Goal: Transaction & Acquisition: Purchase product/service

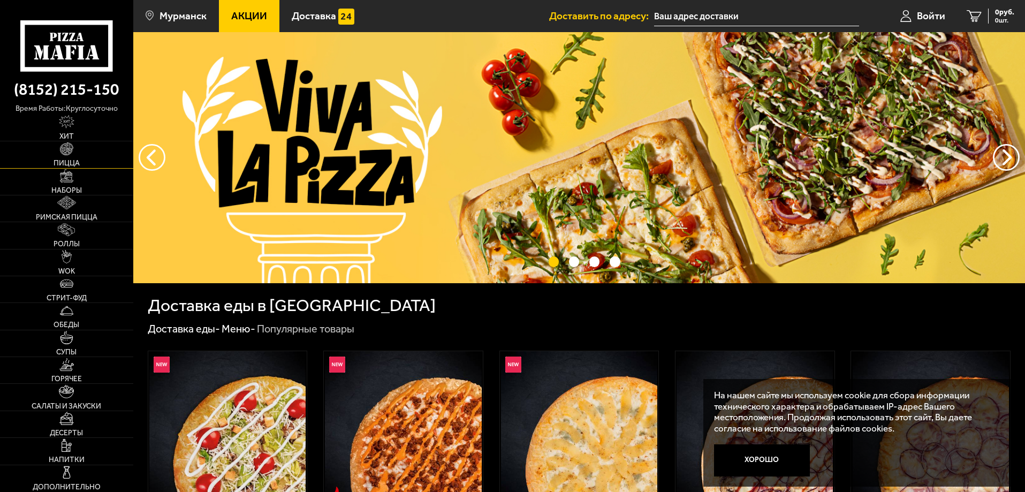
click at [59, 159] on link "Пицца" at bounding box center [66, 154] width 133 height 26
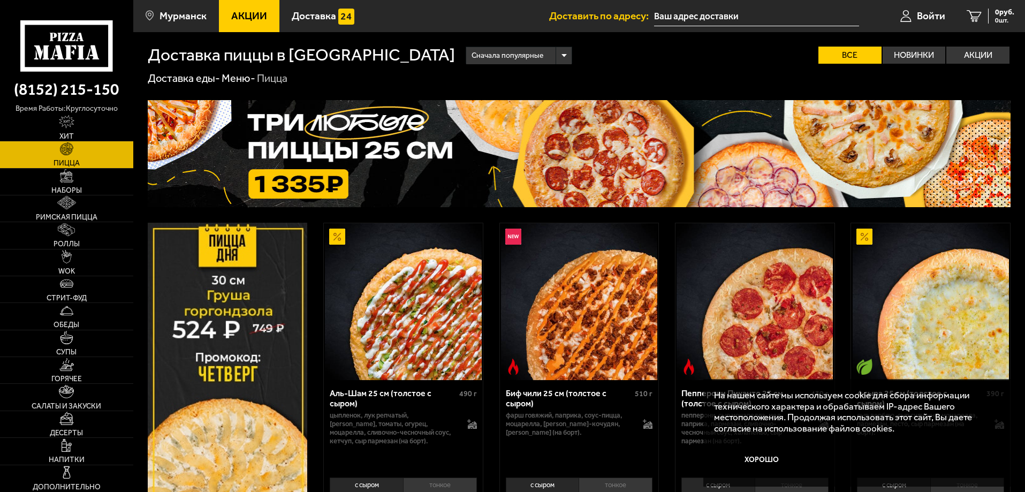
click at [481, 56] on div "Сначала популярные" at bounding box center [518, 55] width 105 height 17
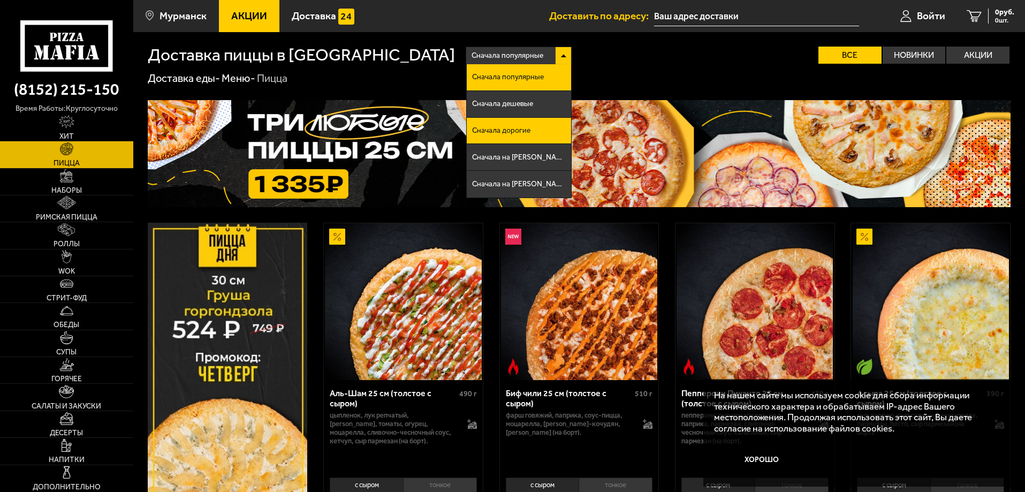
click at [467, 128] on li "Сначала дорогие" at bounding box center [519, 131] width 104 height 27
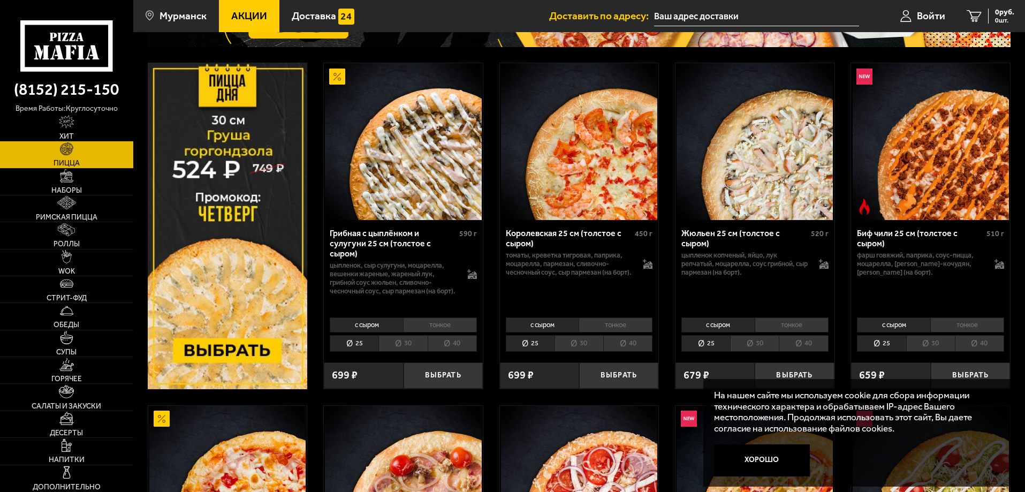
scroll to position [161, 0]
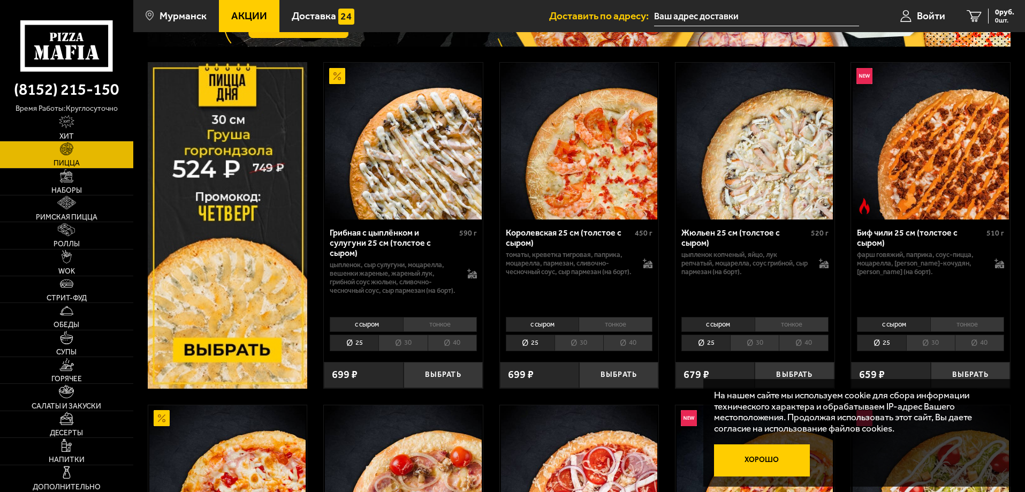
click at [768, 464] on button "Хорошо" at bounding box center [762, 460] width 96 height 32
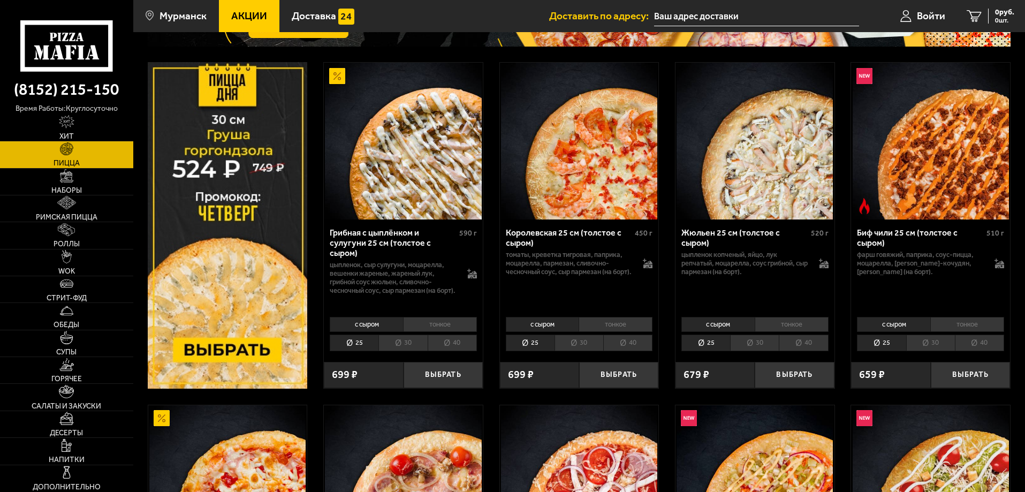
click at [797, 342] on li "40" at bounding box center [803, 343] width 49 height 17
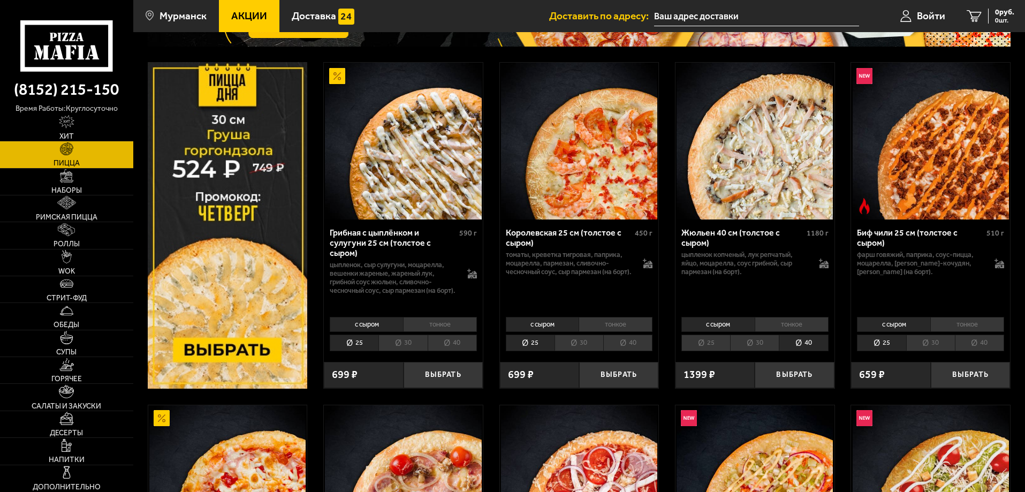
click at [638, 348] on li "40" at bounding box center [627, 343] width 49 height 17
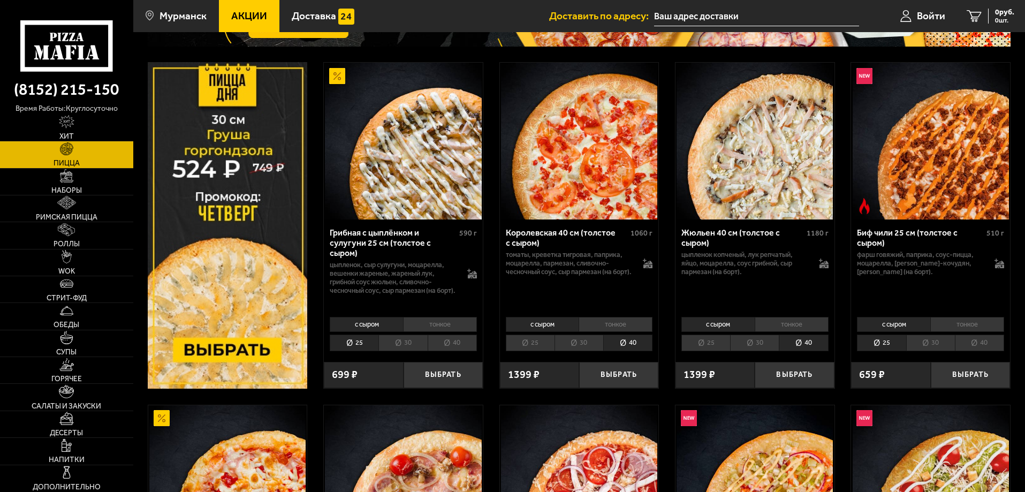
click at [563, 346] on li "30" at bounding box center [579, 343] width 49 height 17
click at [746, 345] on li "30" at bounding box center [754, 343] width 49 height 17
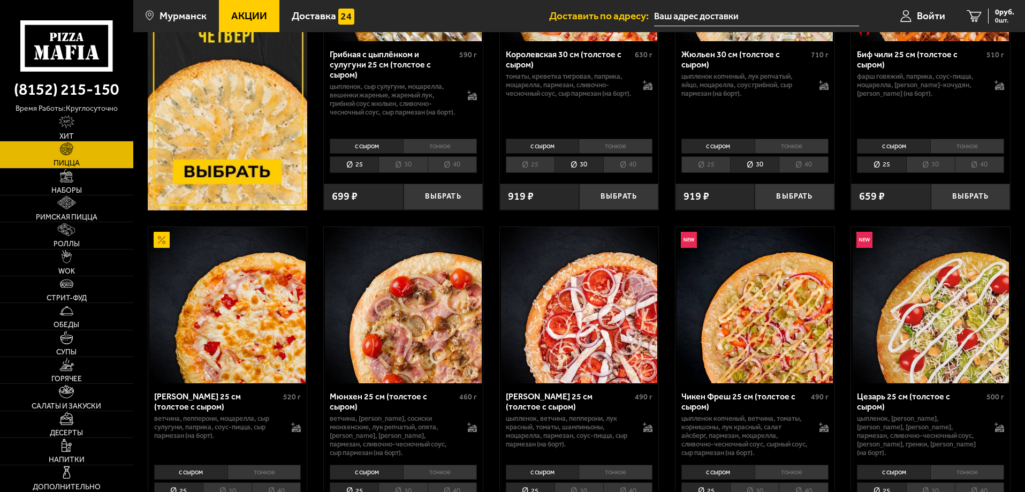
scroll to position [375, 0]
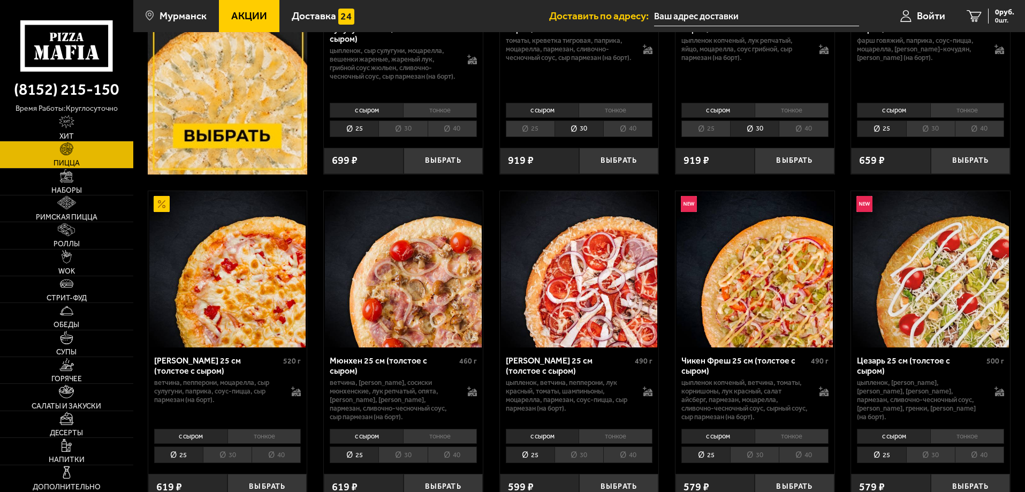
click at [414, 455] on li "30" at bounding box center [403, 455] width 49 height 17
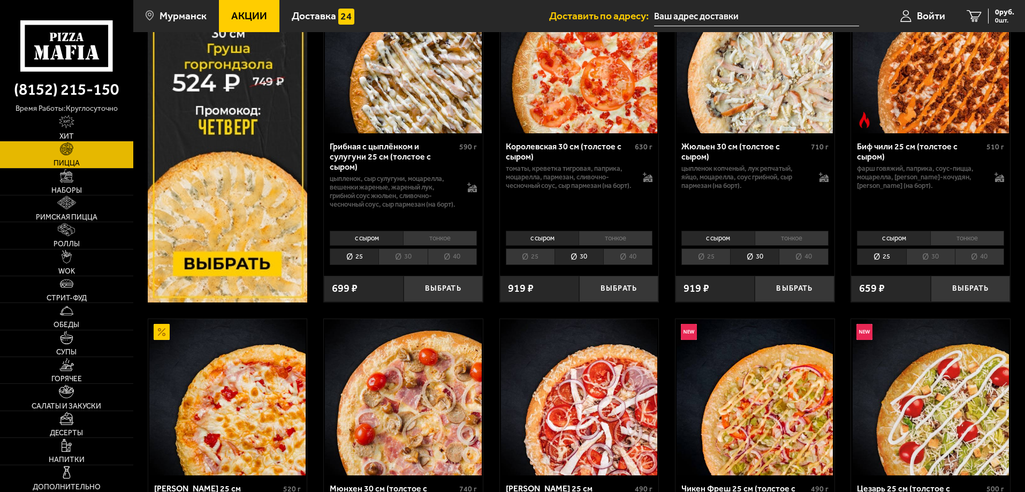
scroll to position [214, 0]
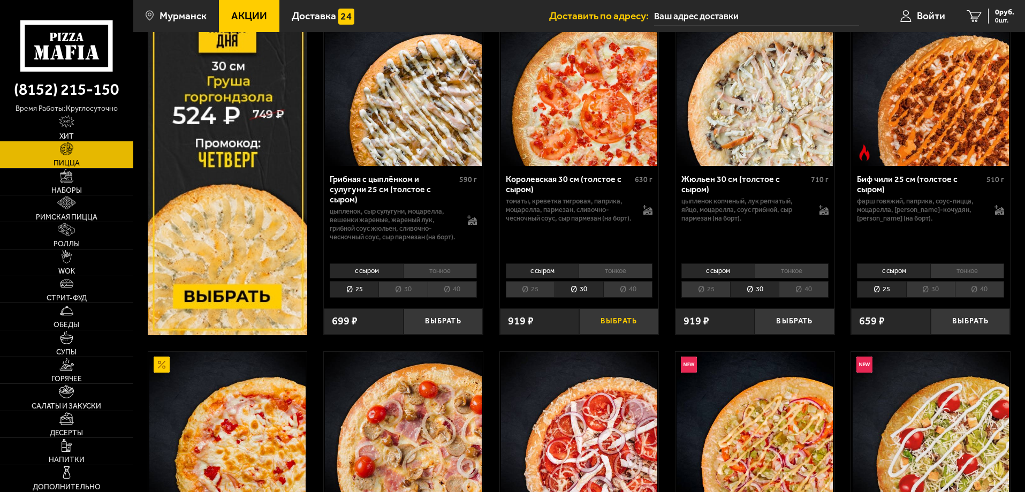
click at [635, 319] on button "Выбрать" at bounding box center [618, 321] width 79 height 26
click at [801, 322] on button "Выбрать" at bounding box center [794, 321] width 79 height 26
click at [983, 13] on span "1838 руб." at bounding box center [999, 12] width 32 height 7
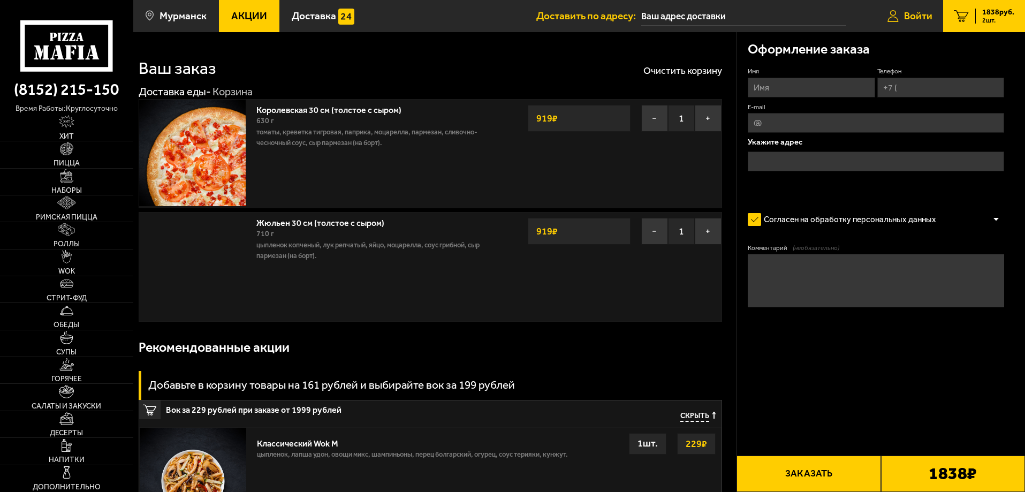
click at [931, 11] on span "Войти" at bounding box center [918, 16] width 28 height 10
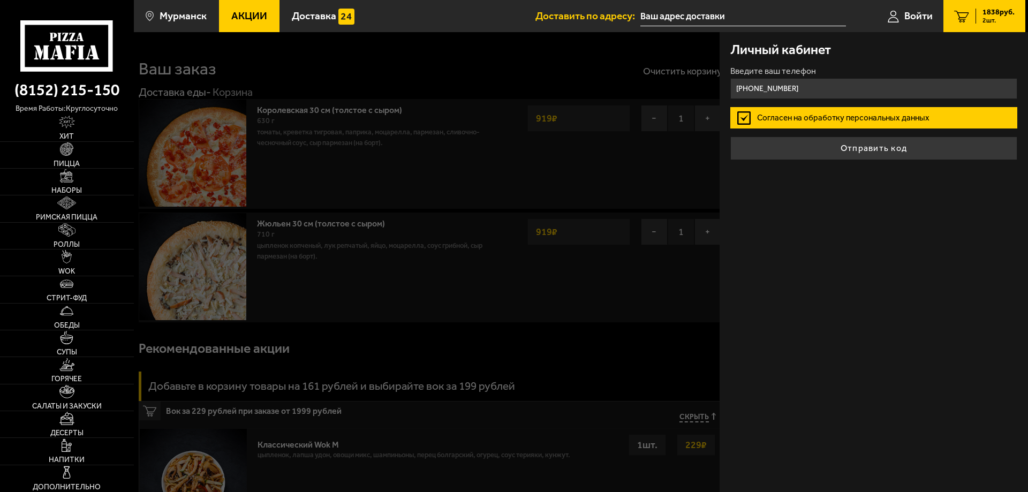
type input "+7 (999) 270-25-25"
click at [919, 115] on label "Согласен на обработку персональных данных" at bounding box center [873, 117] width 287 height 21
click at [0, 0] on input "Согласен на обработку персональных данных" at bounding box center [0, 0] width 0 height 0
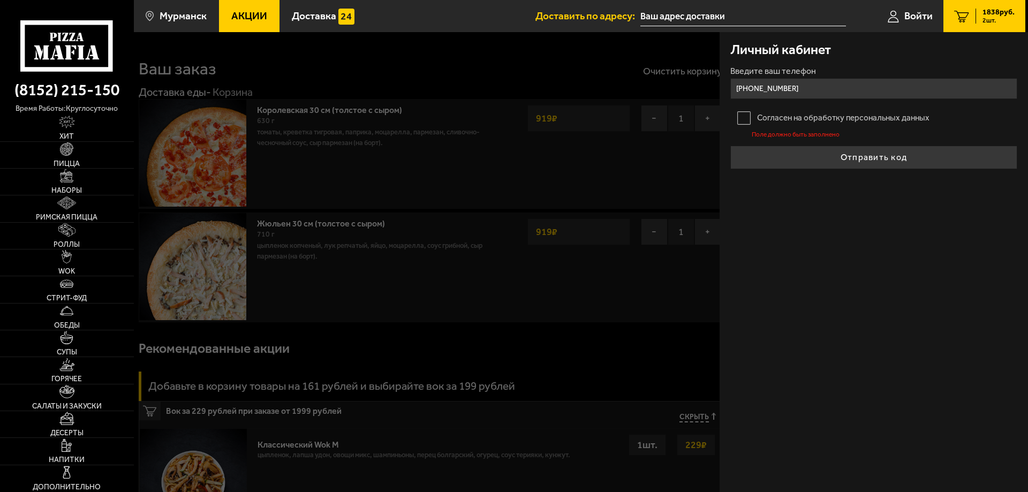
drag, startPoint x: 842, startPoint y: 116, endPoint x: 849, endPoint y: 115, distance: 6.5
click at [842, 116] on label "Согласен на обработку персональных данных" at bounding box center [873, 117] width 287 height 21
click at [0, 0] on input "Согласен на обработку персональных данных" at bounding box center [0, 0] width 0 height 0
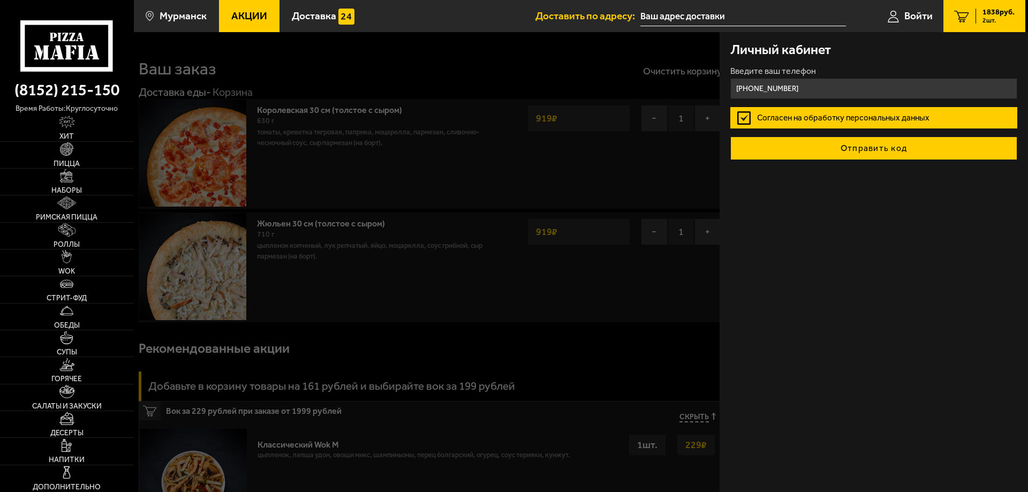
click at [897, 149] on button "Отправить код" at bounding box center [873, 149] width 287 height 24
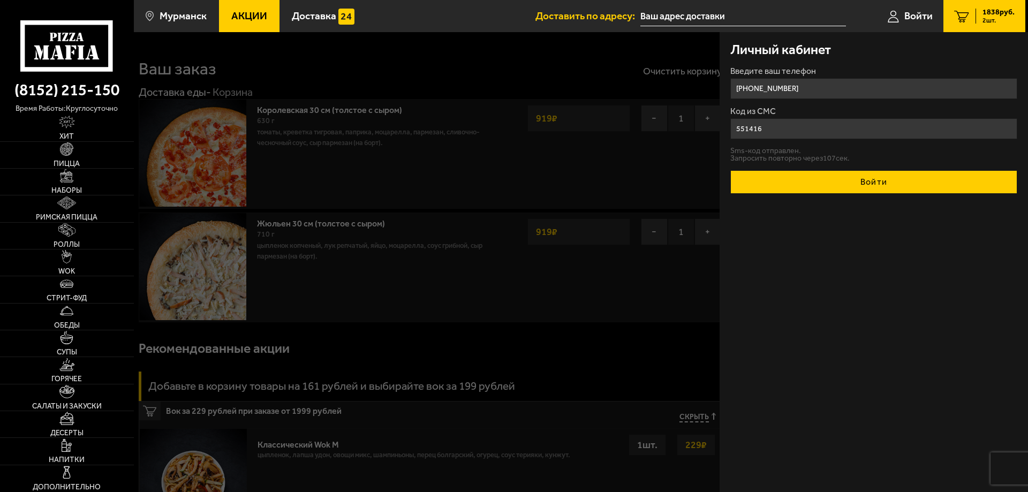
type input "551416"
click at [889, 192] on button "Войти" at bounding box center [873, 182] width 287 height 24
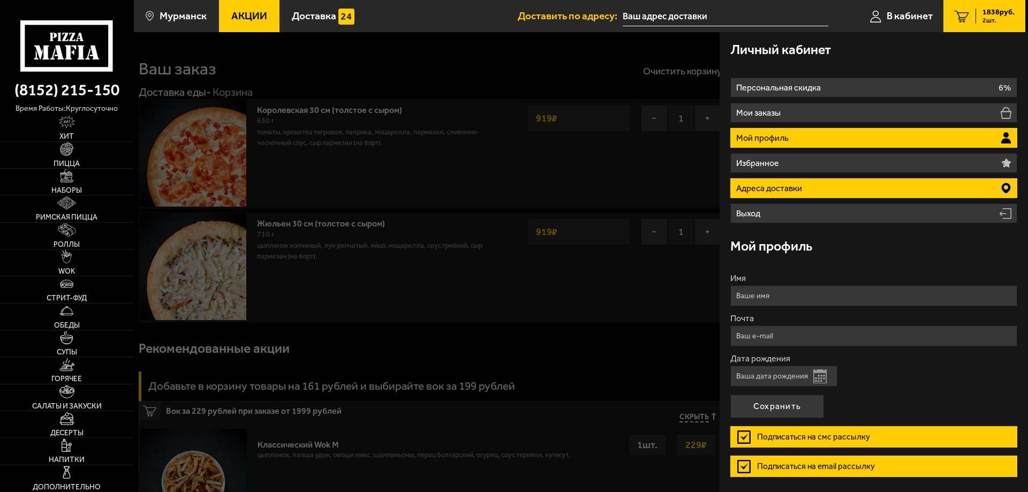
type input "+7 (999) 270-25-25"
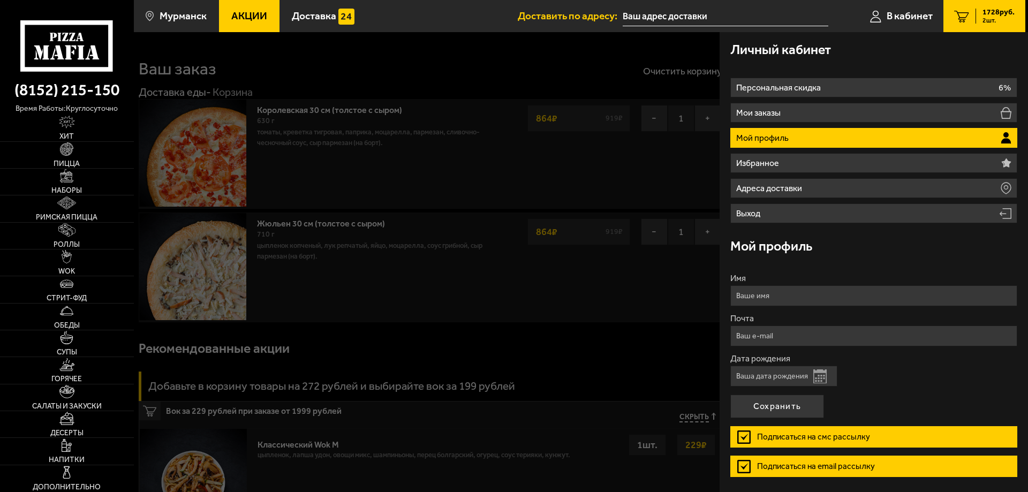
click at [1003, 12] on span "1728 руб." at bounding box center [999, 12] width 32 height 7
click at [647, 343] on div at bounding box center [648, 278] width 1028 height 492
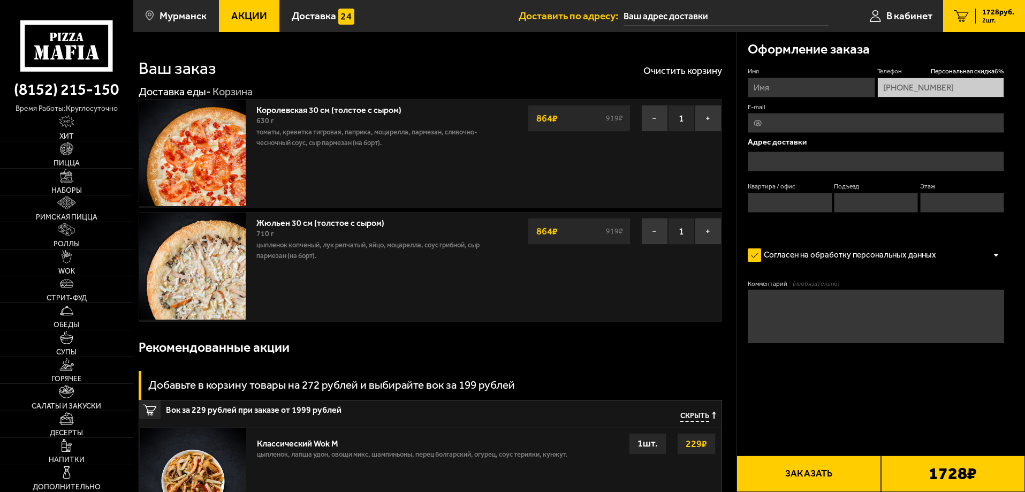
click at [957, 478] on b "1728 ₽" at bounding box center [953, 473] width 48 height 17
click at [846, 472] on button "Заказать" at bounding box center [809, 474] width 144 height 36
click at [806, 85] on input "Имя" at bounding box center [811, 88] width 127 height 20
type input "Иван"
type input "51kamin@mail.ru"
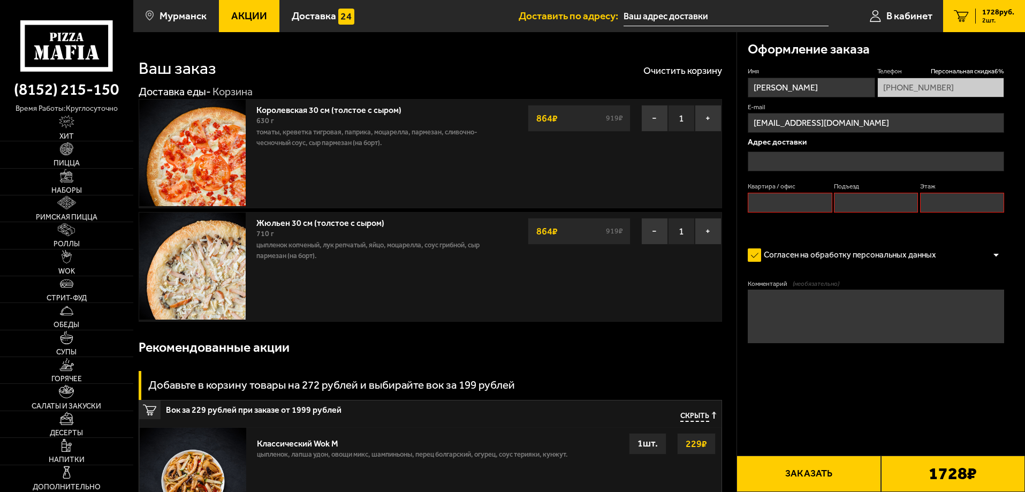
click at [831, 161] on input "text" at bounding box center [876, 162] width 256 height 20
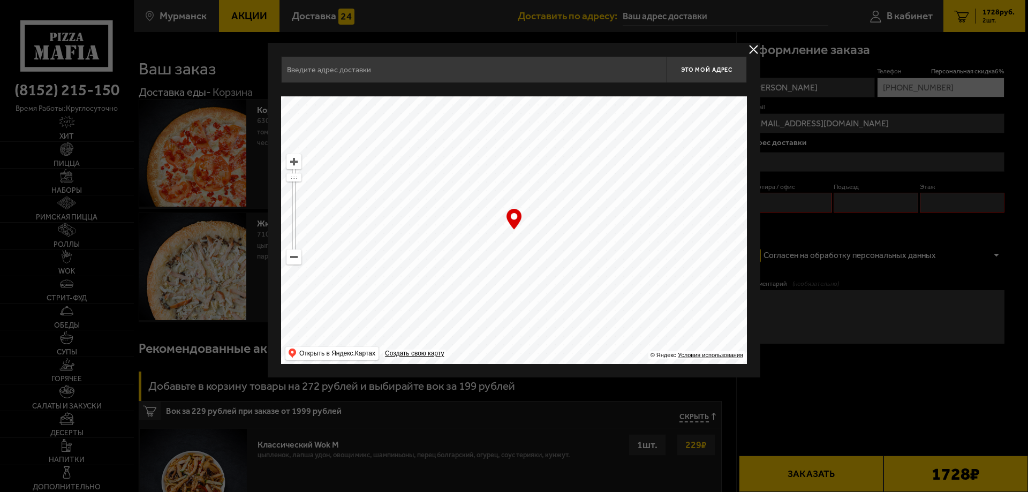
click at [760, 47] on button "delivery type" at bounding box center [753, 49] width 13 height 13
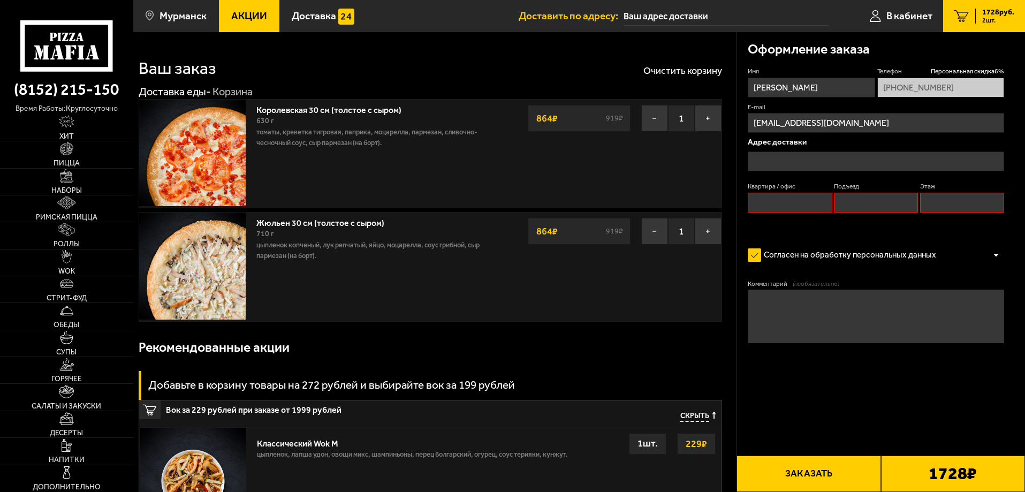
click at [817, 163] on input "text" at bounding box center [876, 162] width 256 height 20
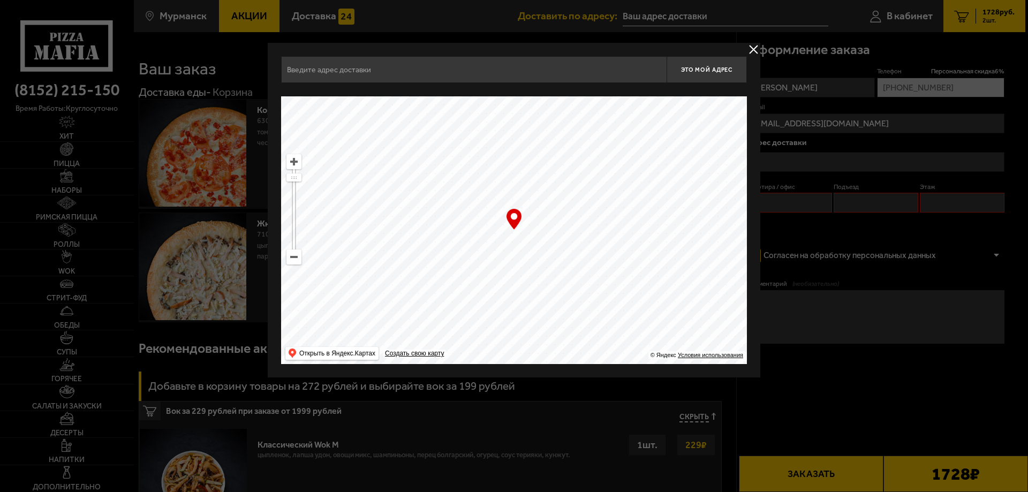
click at [452, 77] on input "text" at bounding box center [474, 69] width 386 height 27
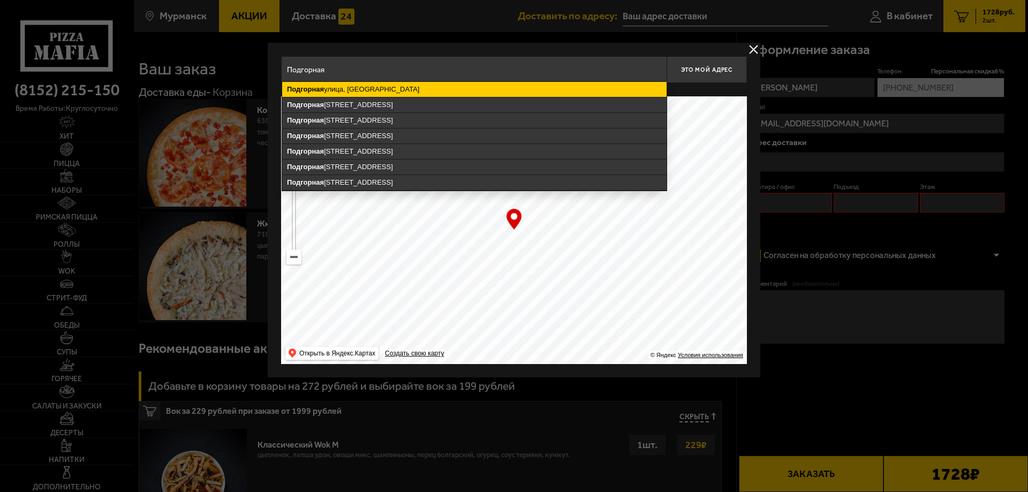
click at [393, 89] on ymaps "Подгорная улица, Мурманск" at bounding box center [474, 89] width 384 height 15
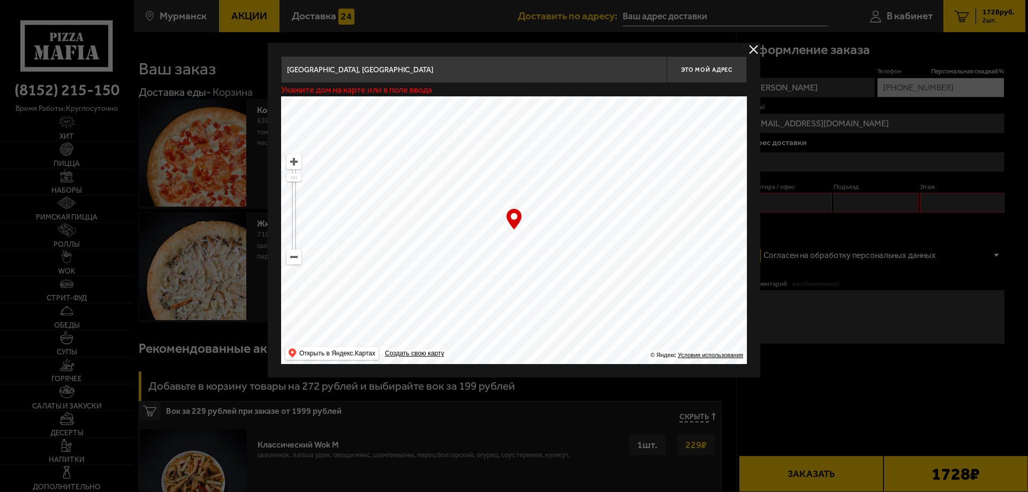
click at [570, 76] on input "Мурманск, Подгорная улица" at bounding box center [474, 69] width 386 height 27
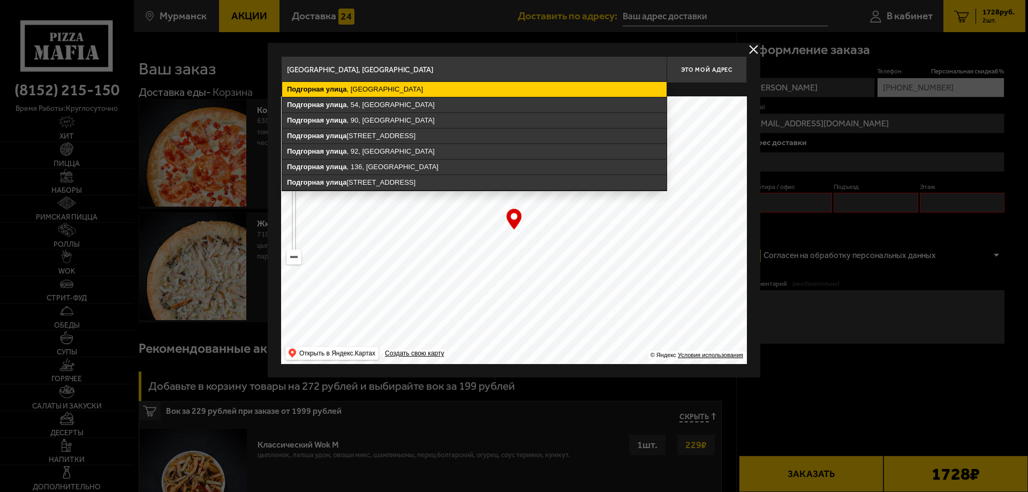
click at [534, 86] on ymaps "Подгорная улица , Мурманск" at bounding box center [474, 89] width 384 height 15
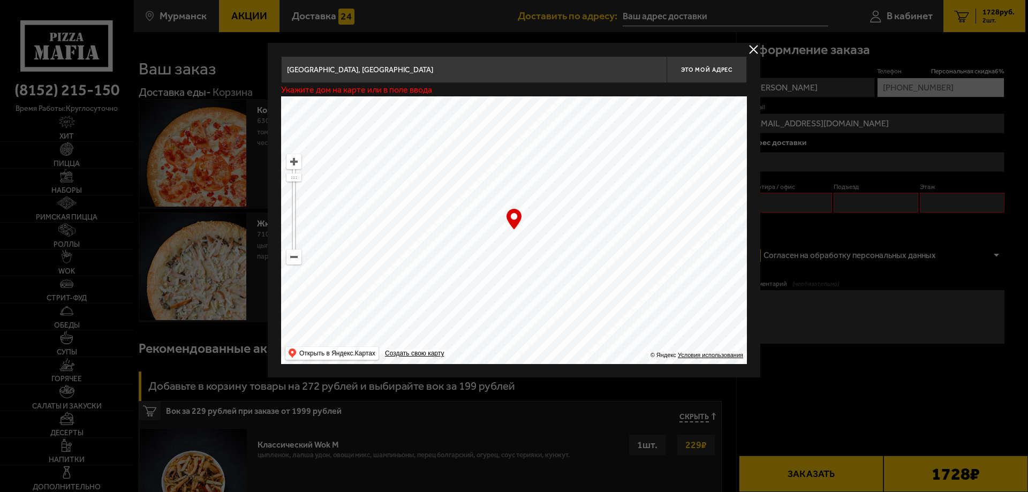
click at [414, 73] on input "Мурманск, Подгорная улица" at bounding box center [474, 69] width 386 height 27
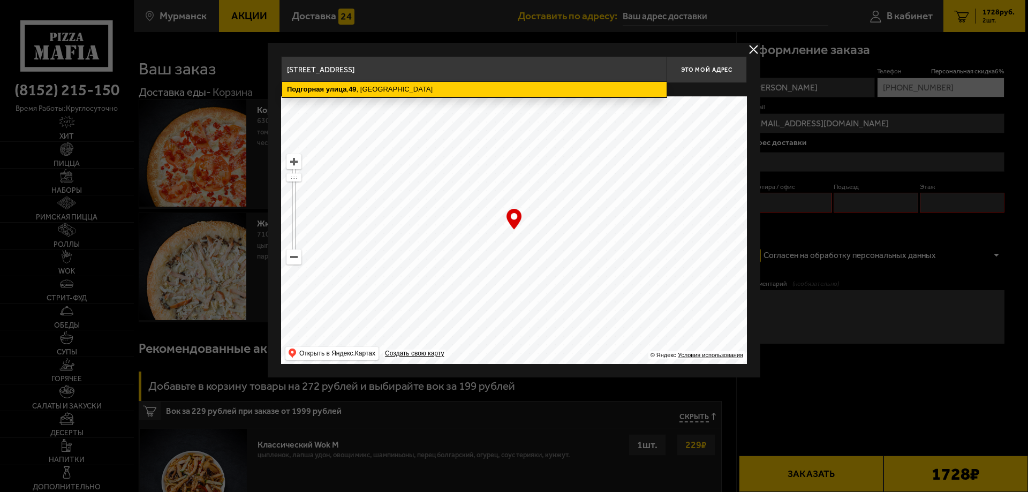
click at [387, 92] on ymaps "Подгорная улица , 49 , Мурманск" at bounding box center [474, 89] width 384 height 15
type input "Мурманск, Подгорная улица, 49"
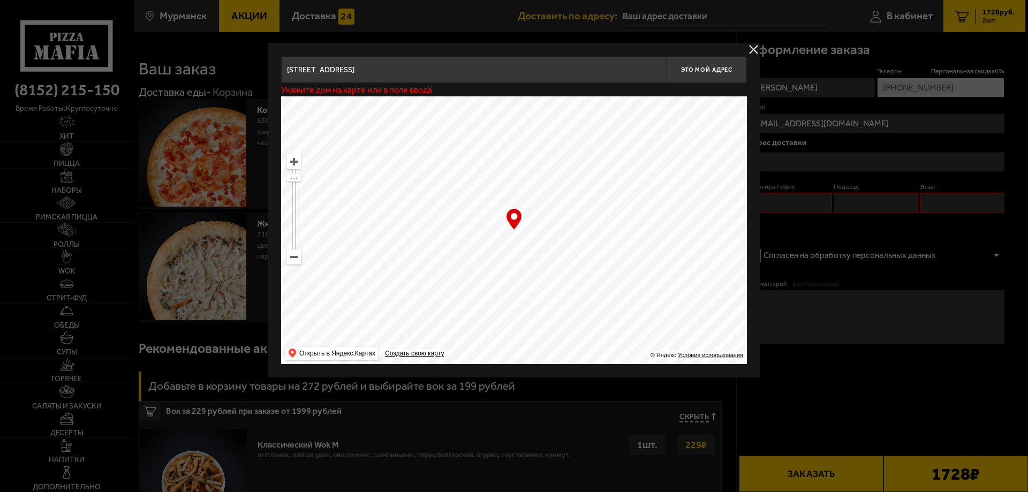
type input "Подгорная улица, 49"
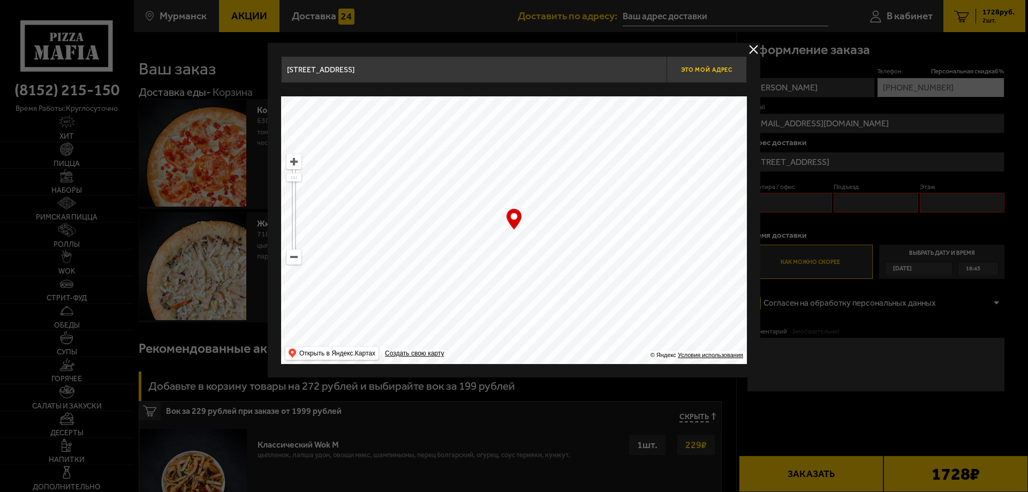
click at [697, 63] on button "Это мой адрес" at bounding box center [707, 69] width 80 height 27
type input "Подгорная улица, 49"
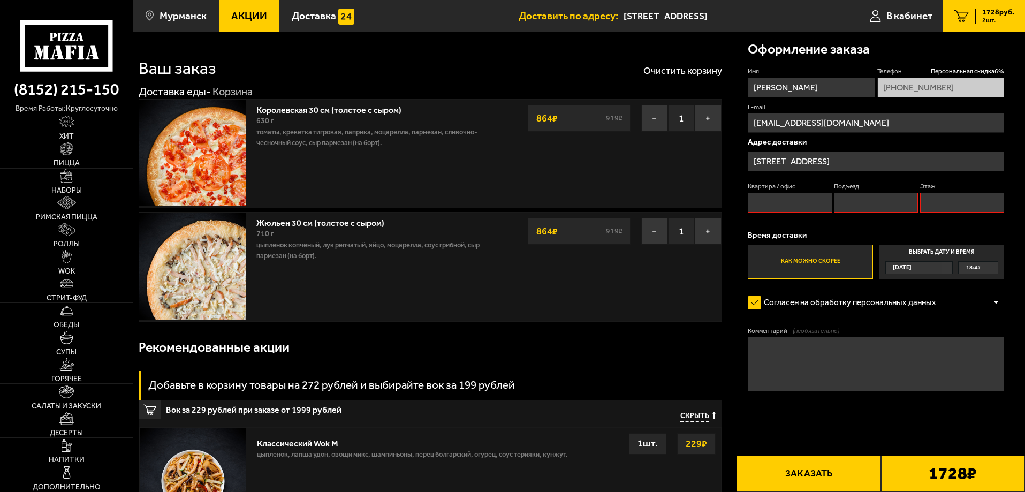
click at [824, 214] on div "Квартира / офис Подъезд Этаж" at bounding box center [876, 200] width 256 height 36
click at [810, 205] on input "Квартира / офис" at bounding box center [790, 203] width 84 height 20
type input "1"
click at [878, 203] on input "Подъезд" at bounding box center [876, 203] width 84 height 20
type input "1"
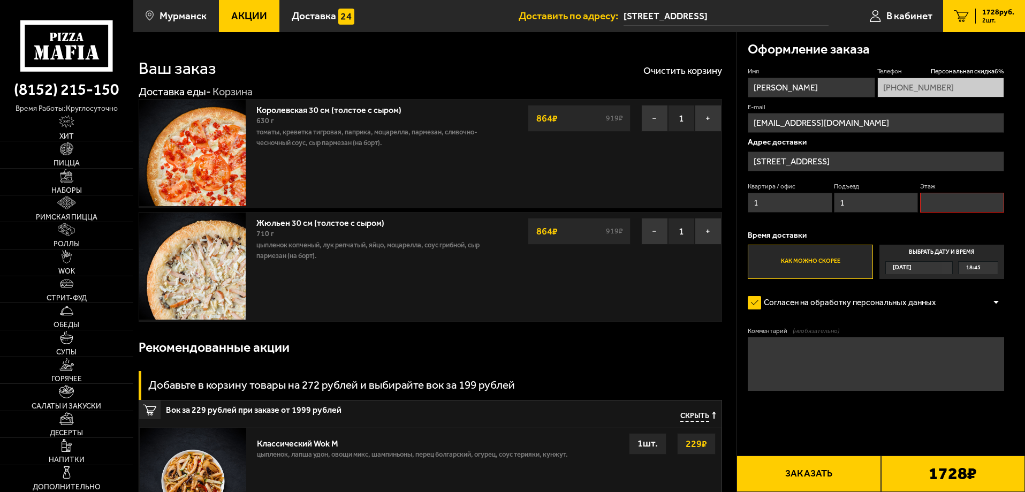
click at [937, 203] on input "Этаж" at bounding box center [962, 203] width 84 height 20
type input "1"
click at [823, 267] on label "Как можно скорее" at bounding box center [810, 262] width 125 height 34
click at [0, 0] on input "Как можно скорее" at bounding box center [0, 0] width 0 height 0
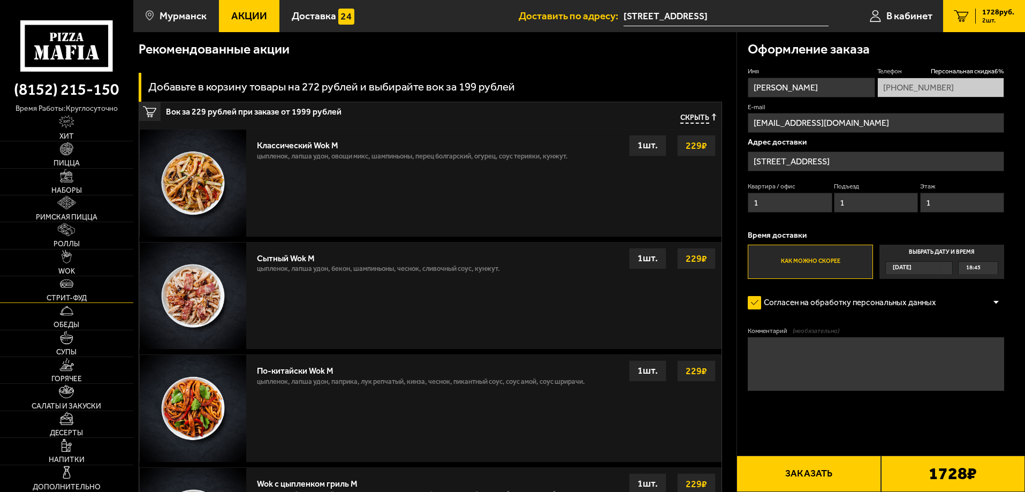
scroll to position [321, 0]
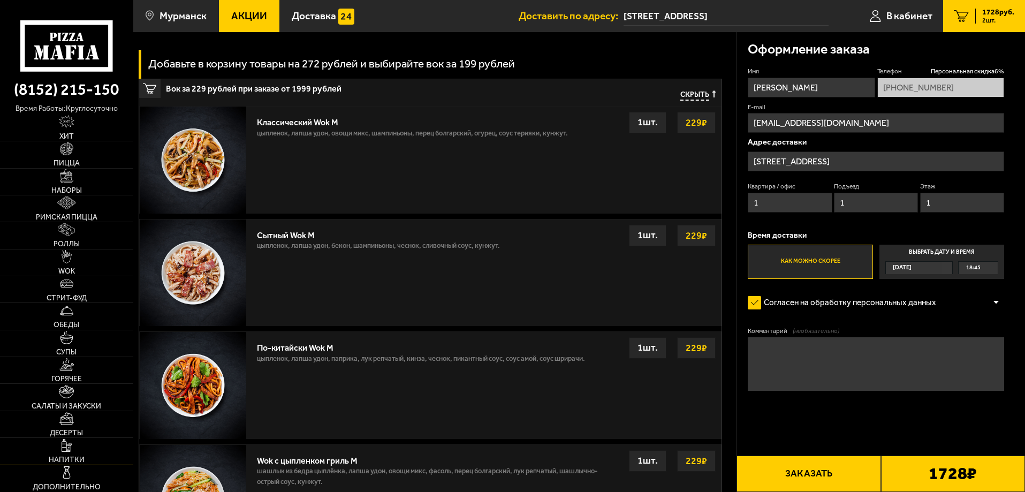
click at [76, 455] on link "Напитки" at bounding box center [66, 451] width 133 height 26
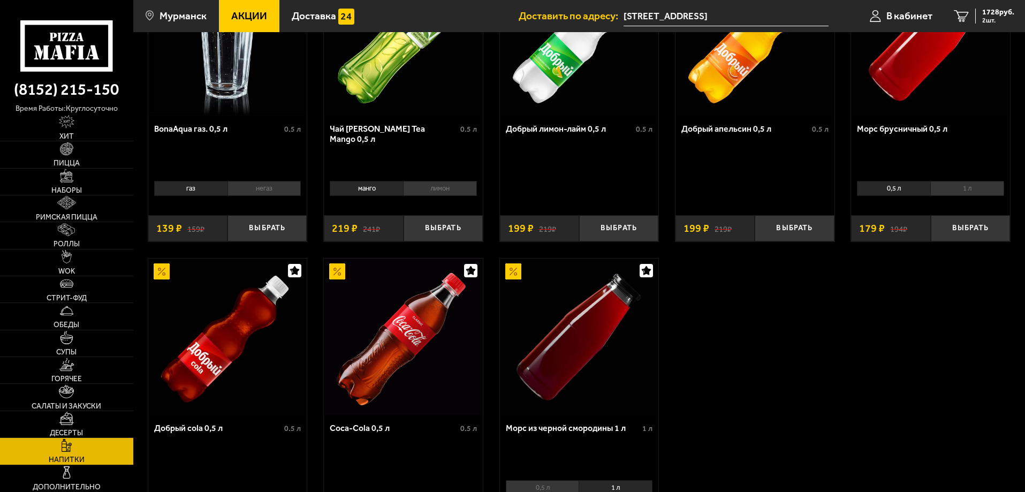
scroll to position [214, 0]
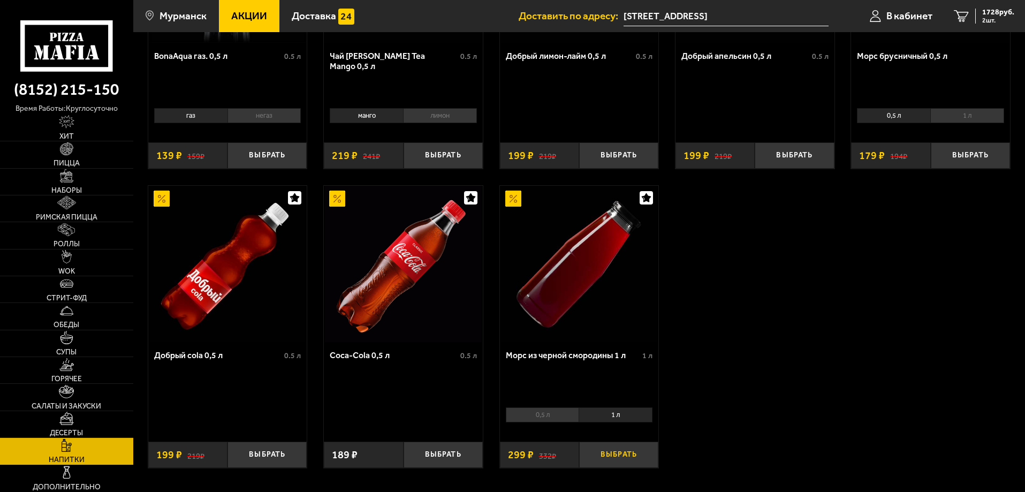
click at [626, 456] on button "Выбрать" at bounding box center [618, 455] width 79 height 26
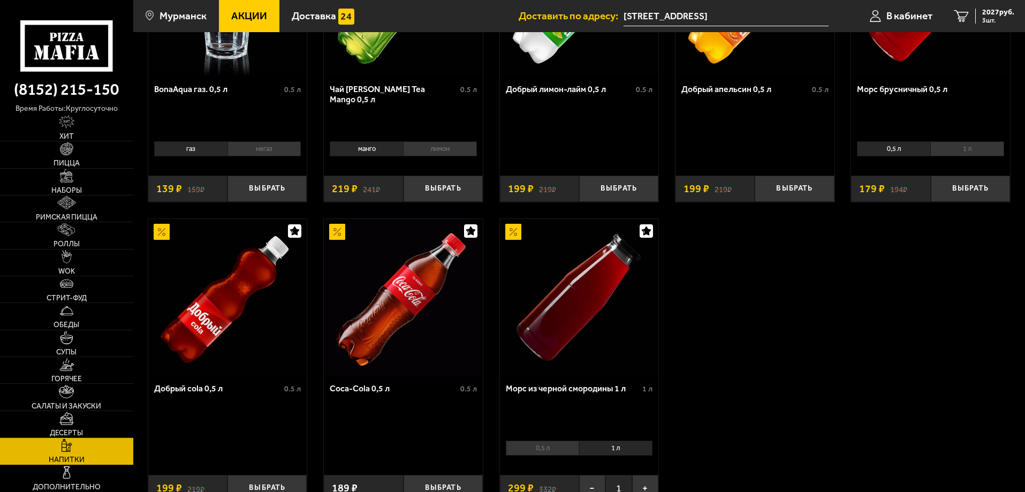
scroll to position [107, 0]
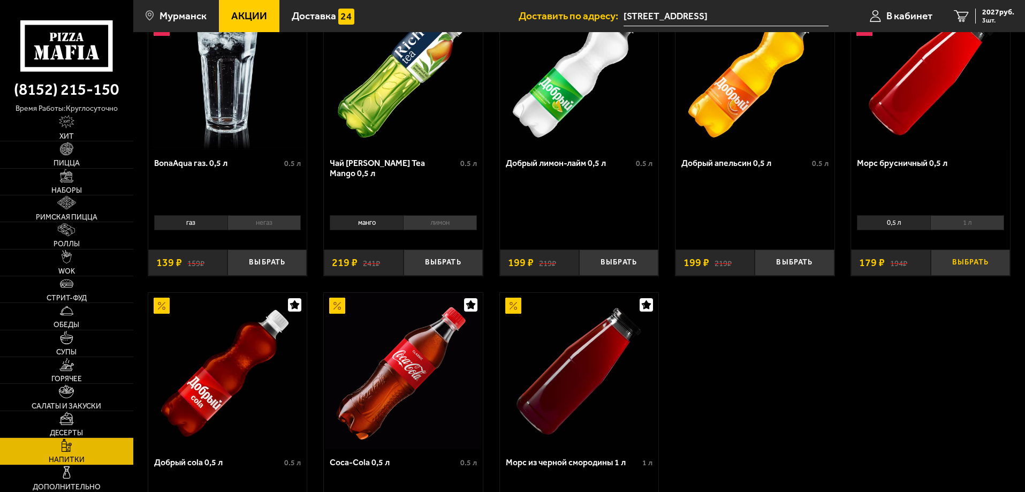
click at [979, 262] on button "Выбрать" at bounding box center [970, 263] width 79 height 26
click at [1010, 16] on span "2206 руб." at bounding box center [999, 12] width 32 height 7
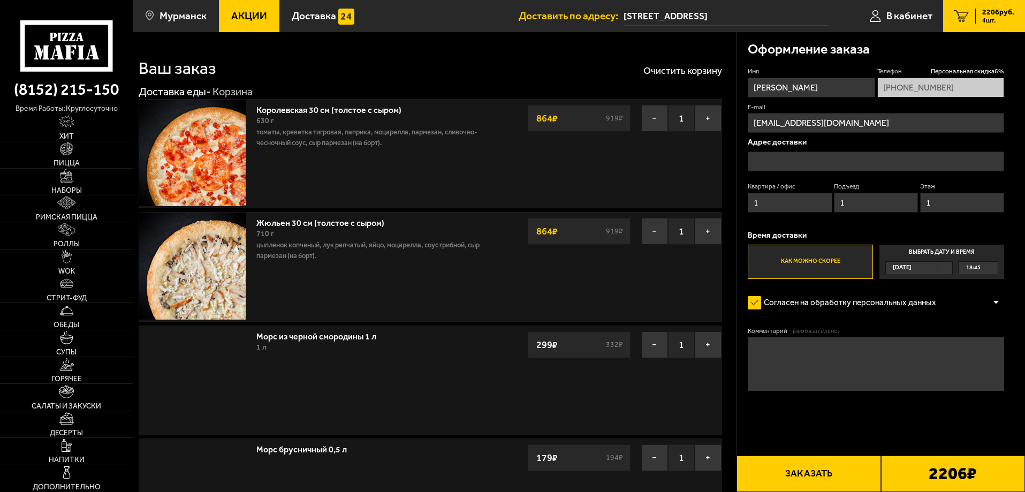
type input "Подгорная улица, 49"
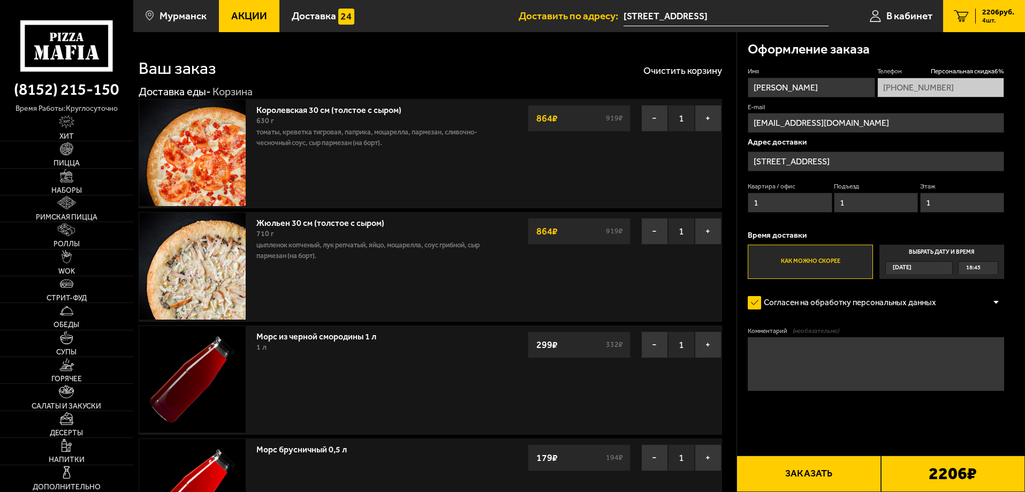
click at [827, 471] on button "Заказать" at bounding box center [809, 474] width 144 height 36
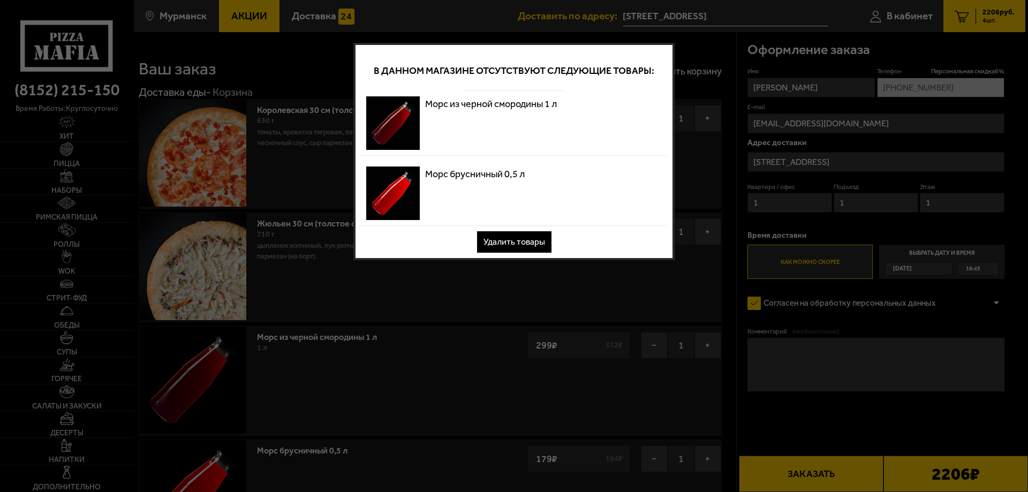
click at [526, 241] on button "Удалить товары" at bounding box center [514, 241] width 74 height 21
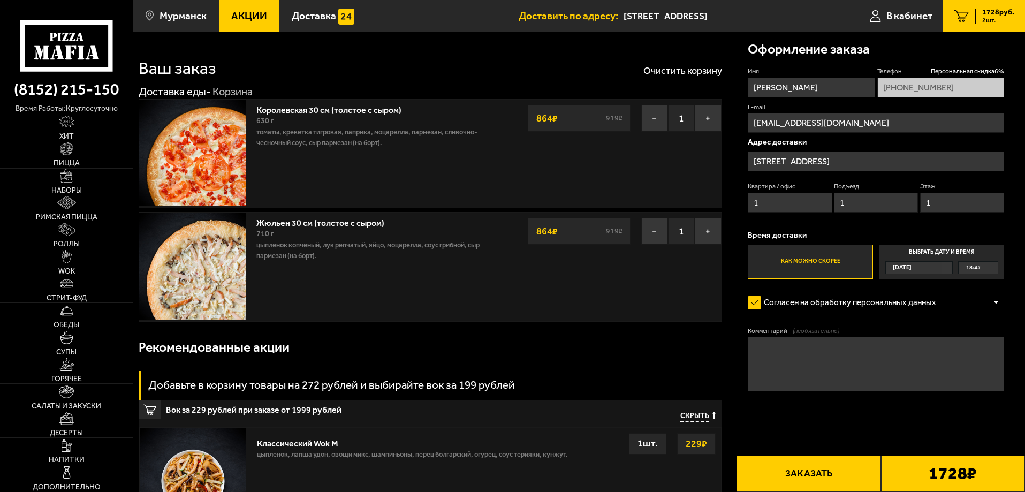
click at [43, 459] on link "Напитки" at bounding box center [66, 451] width 133 height 26
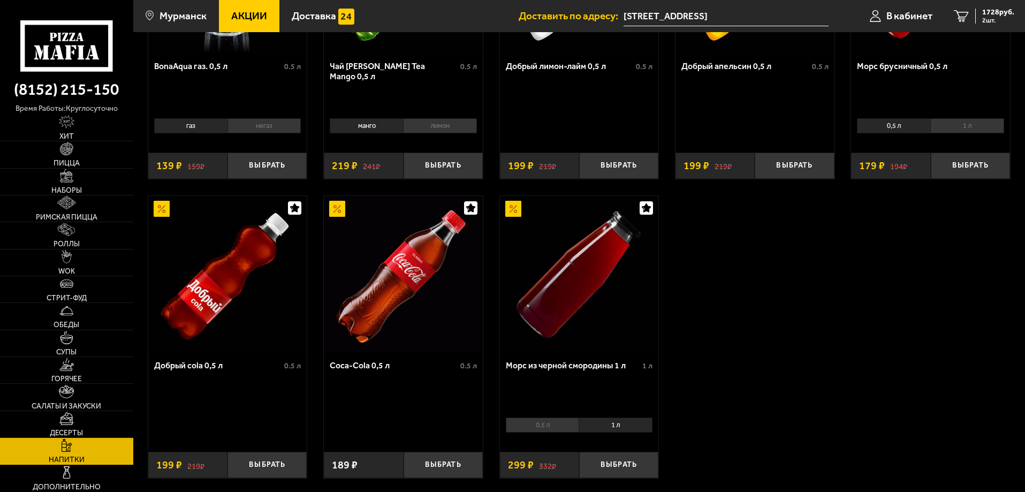
scroll to position [214, 0]
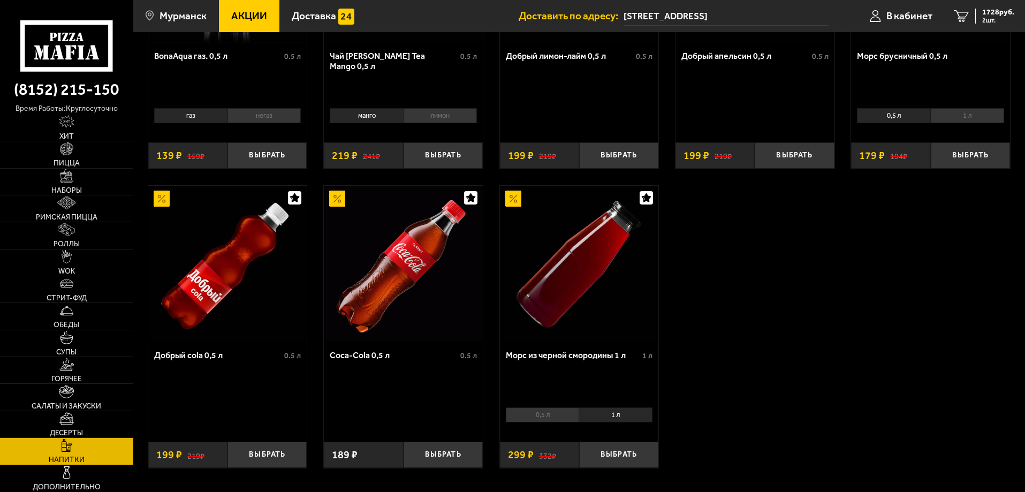
click at [618, 414] on li "1 л" at bounding box center [616, 415] width 74 height 15
click at [624, 461] on button "Выбрать" at bounding box center [618, 455] width 79 height 26
click at [640, 458] on button "+" at bounding box center [645, 455] width 26 height 26
click at [1000, 14] on span "2326 руб." at bounding box center [999, 12] width 32 height 7
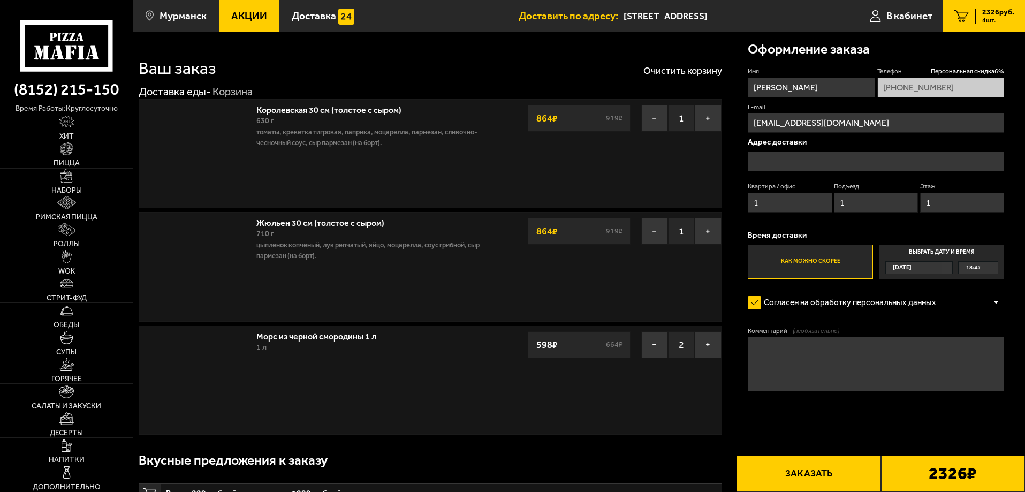
type input "Подгорная улица, 49"
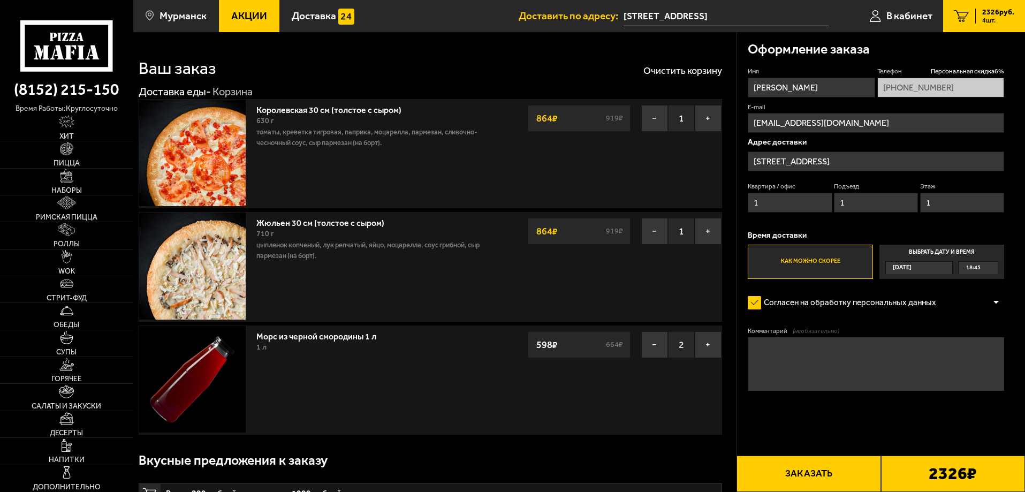
click at [863, 476] on button "Заказать" at bounding box center [809, 474] width 144 height 36
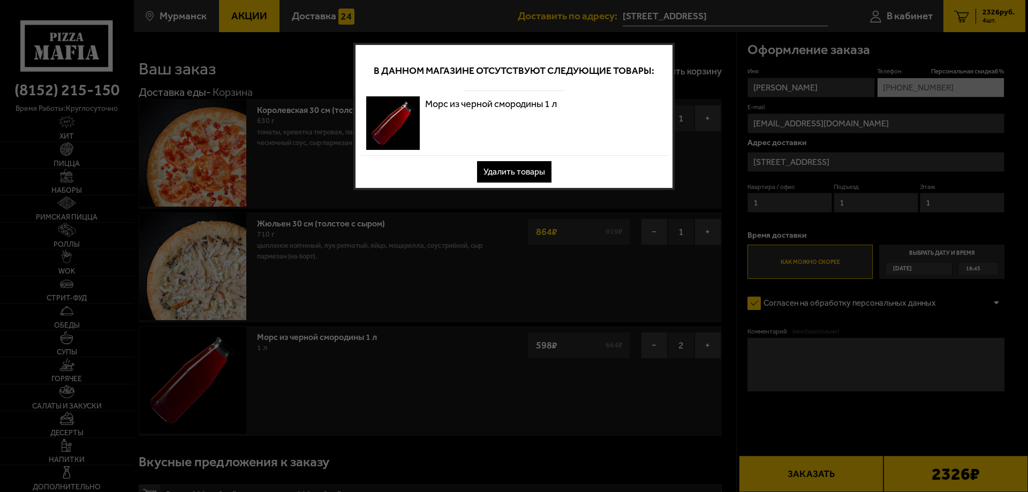
click at [529, 170] on button "Удалить товары" at bounding box center [514, 171] width 74 height 21
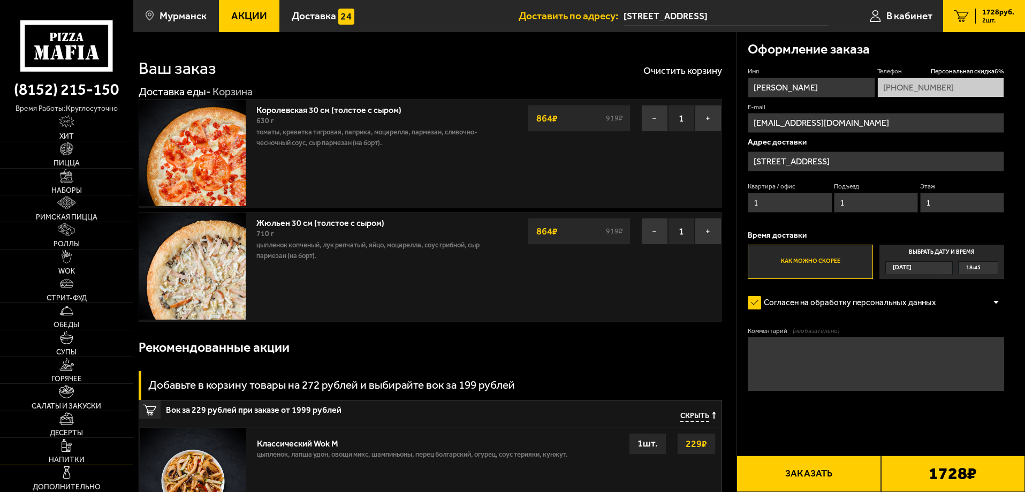
click at [78, 457] on span "Напитки" at bounding box center [67, 459] width 36 height 7
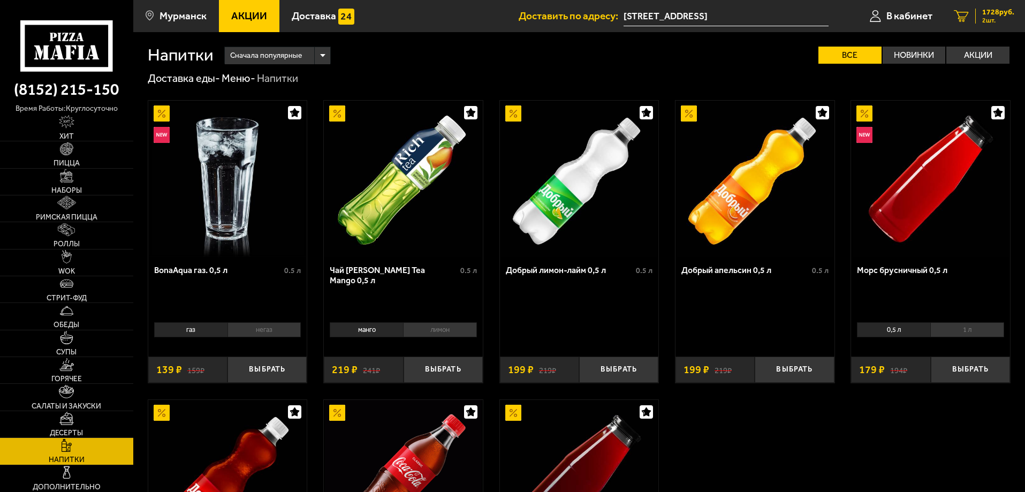
click at [1006, 11] on span "1728 руб." at bounding box center [999, 12] width 32 height 7
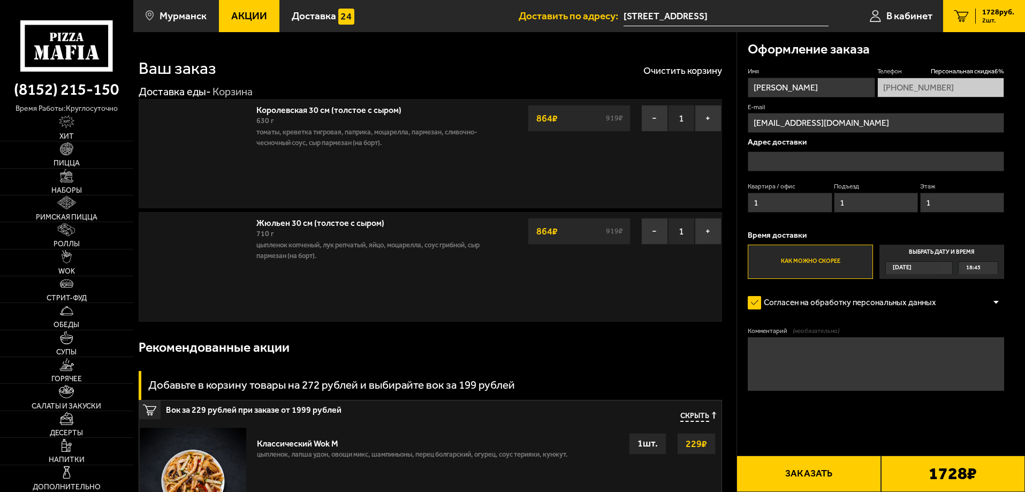
type input "Подгорная улица, 49"
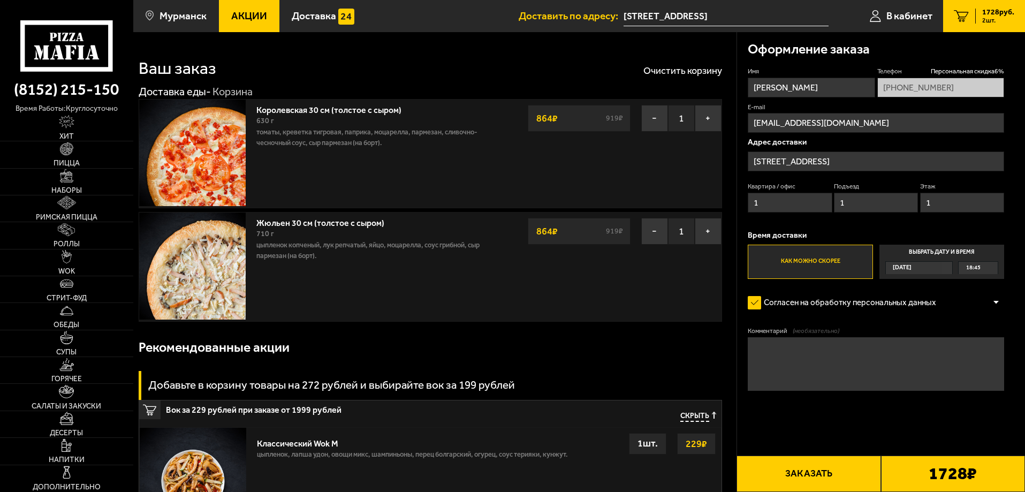
click at [821, 480] on button "Заказать" at bounding box center [809, 474] width 144 height 36
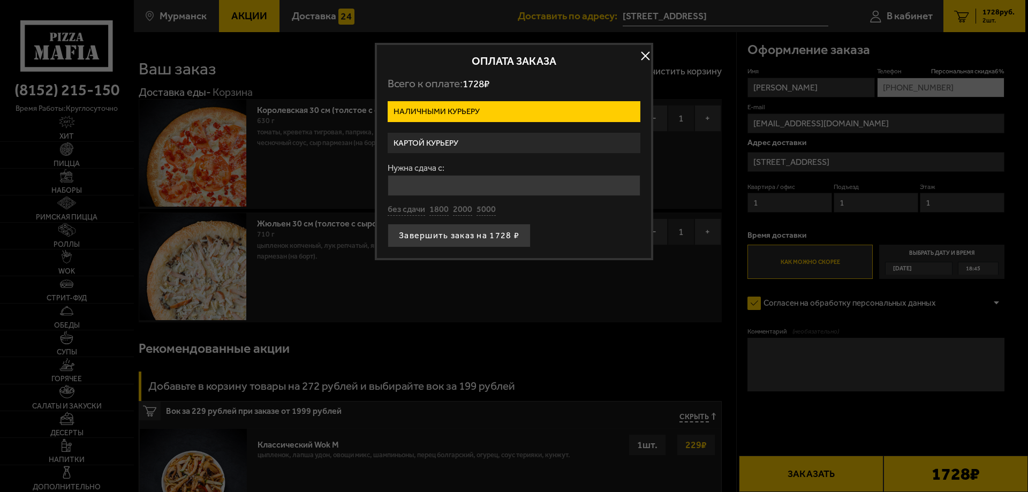
click at [479, 109] on label "Наличными курьеру" at bounding box center [514, 111] width 253 height 21
click at [0, 0] on input "Наличными курьеру" at bounding box center [0, 0] width 0 height 0
click at [464, 142] on label "Картой курьеру" at bounding box center [514, 143] width 253 height 21
click at [0, 0] on input "Картой курьеру" at bounding box center [0, 0] width 0 height 0
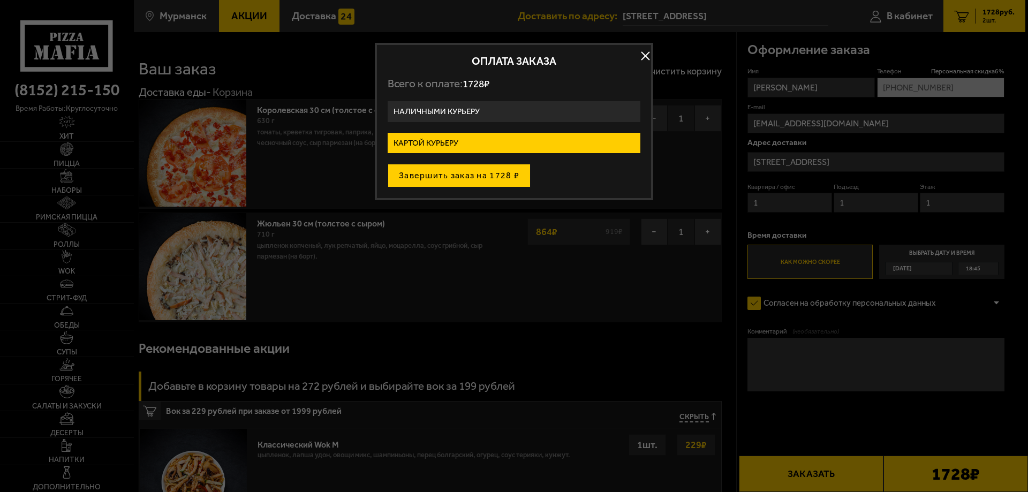
click at [469, 184] on button "Завершить заказ на 1728 ₽" at bounding box center [459, 176] width 143 height 24
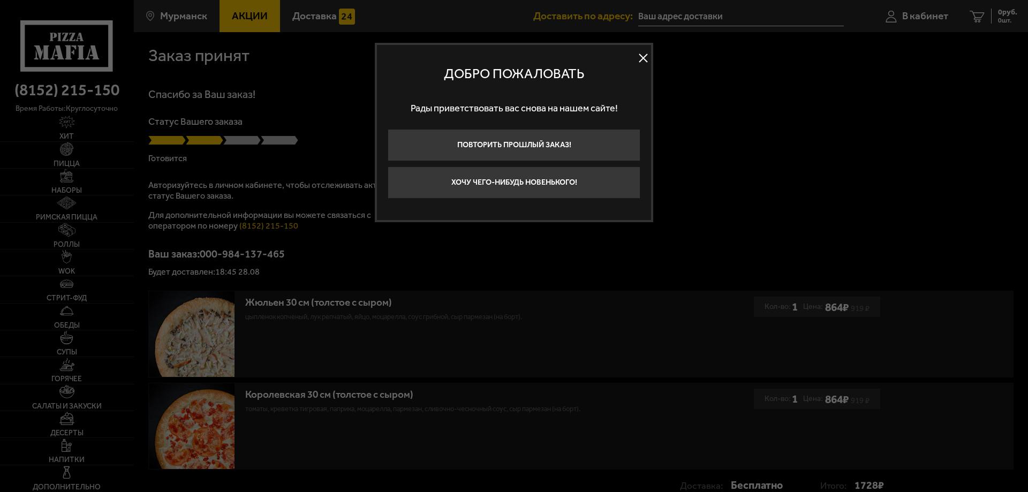
click at [640, 55] on button at bounding box center [643, 58] width 16 height 16
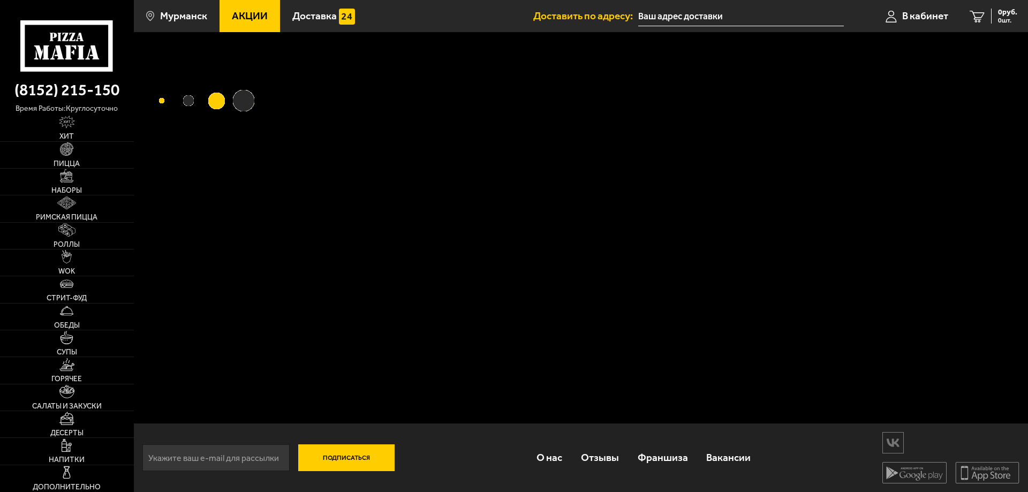
type input "Подгорная улица, 49"
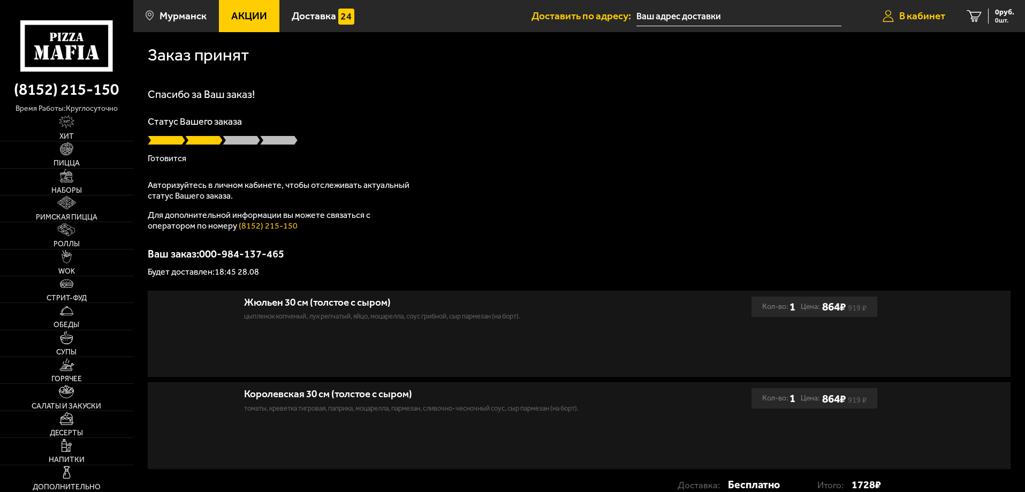
click at [919, 23] on link "В кабинет" at bounding box center [914, 16] width 84 height 32
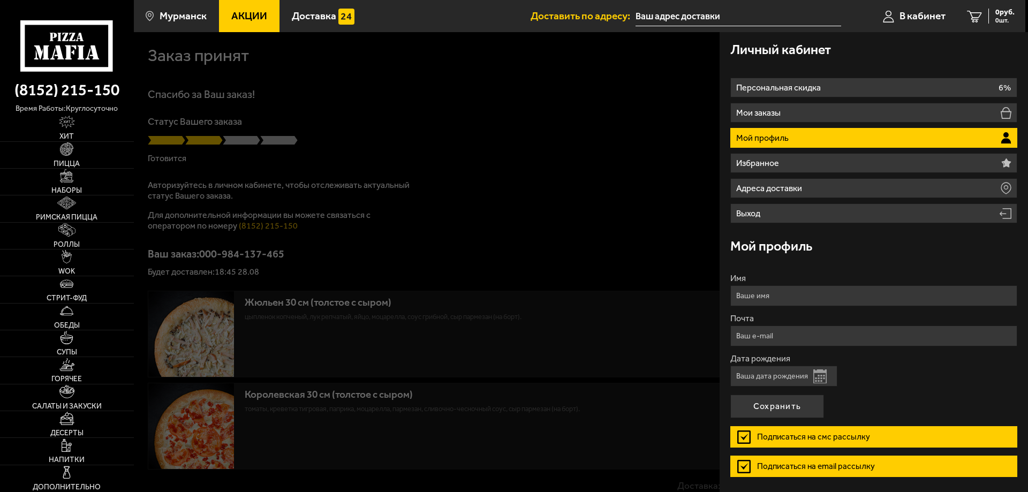
click at [314, 114] on div at bounding box center [648, 278] width 1028 height 492
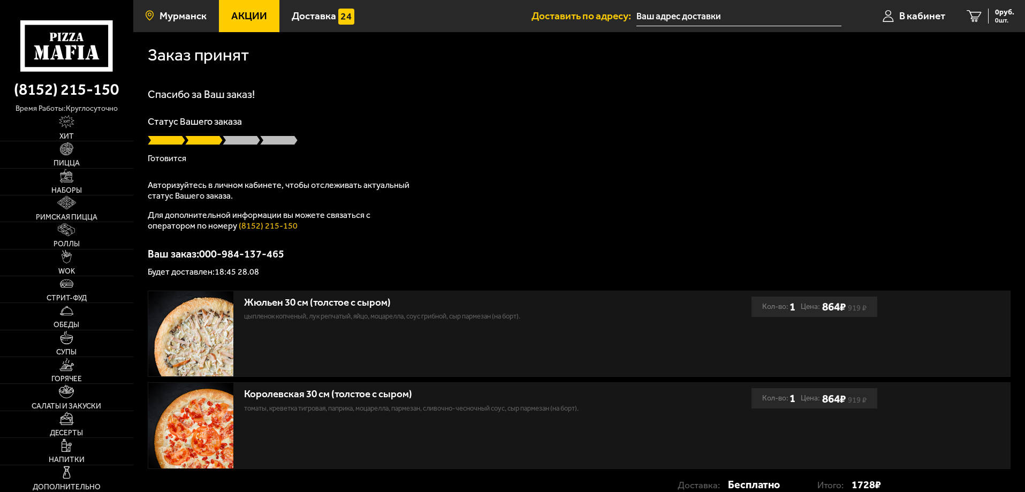
click at [166, 16] on span "Мурманск" at bounding box center [183, 16] width 47 height 10
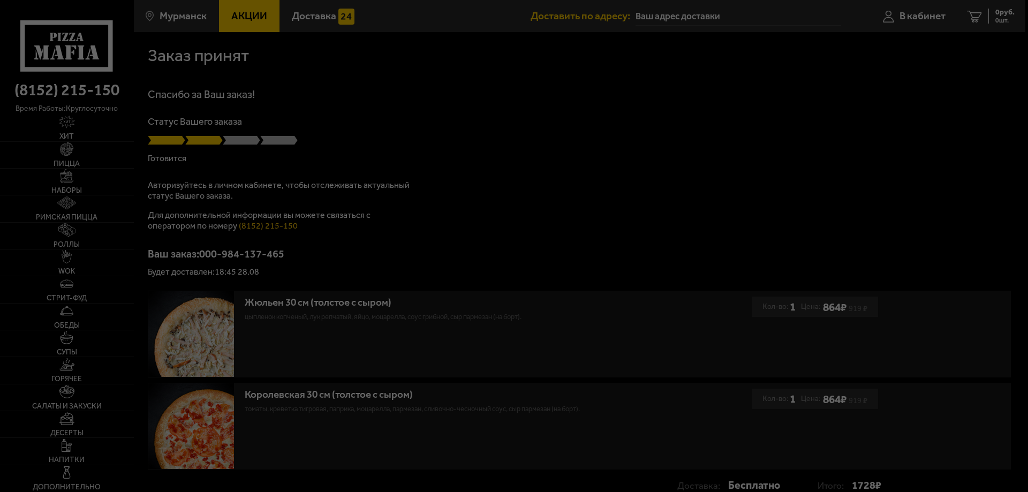
click at [185, 18] on div at bounding box center [514, 246] width 1028 height 492
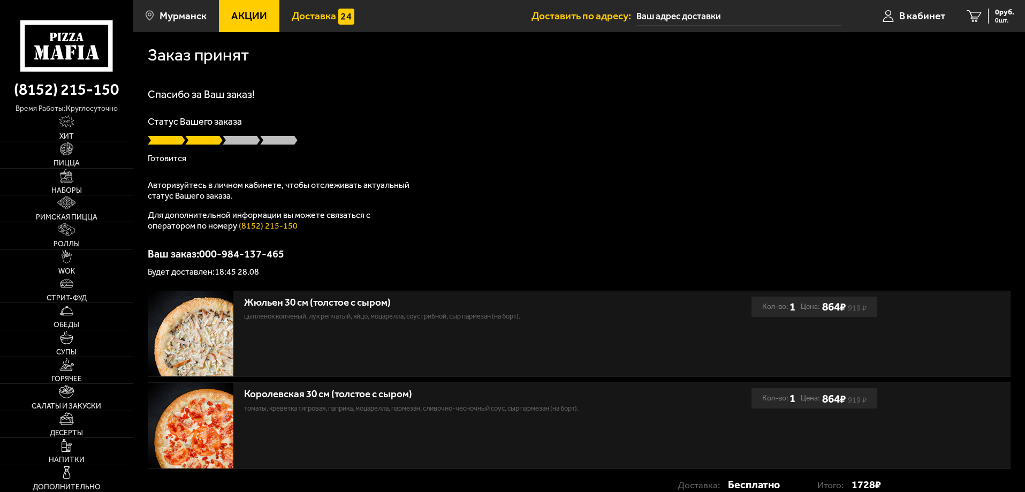
click at [327, 14] on span "Доставка" at bounding box center [314, 16] width 44 height 10
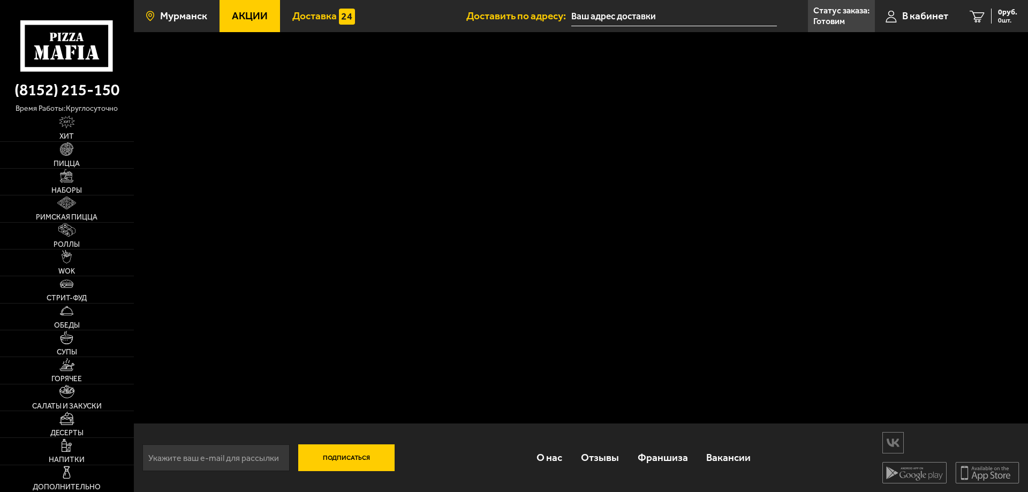
click at [184, 12] on span "Мурманск" at bounding box center [183, 16] width 47 height 10
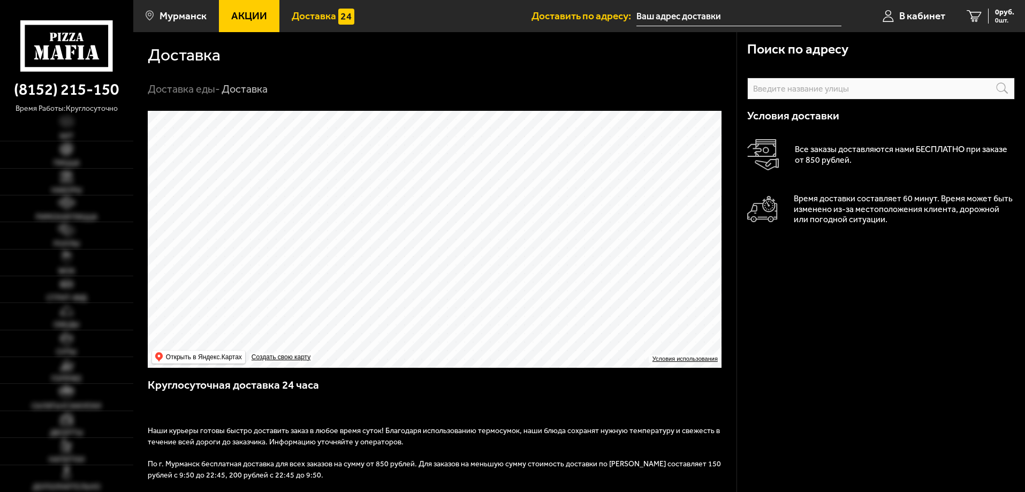
type input "Подгорная улица, 49"
click at [912, 16] on span "В кабинет" at bounding box center [923, 16] width 46 height 10
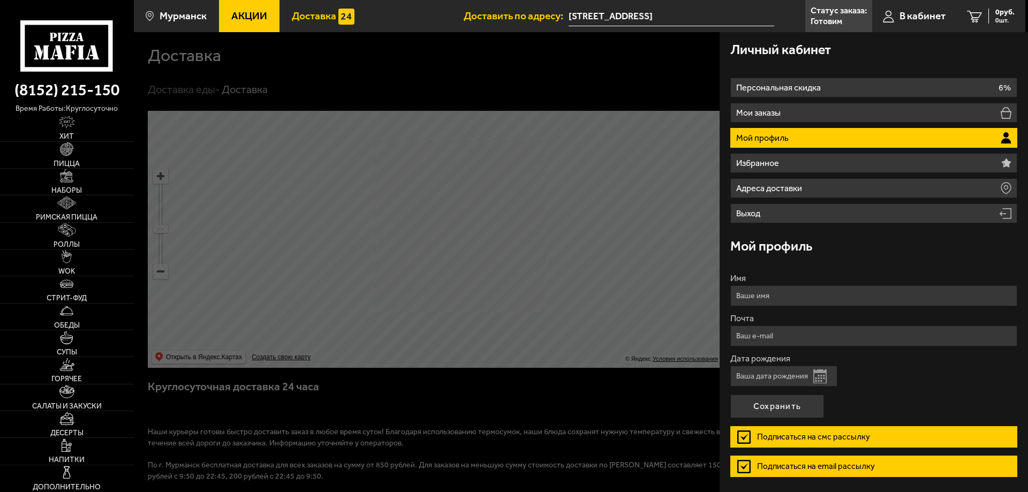
click at [185, 62] on div at bounding box center [648, 278] width 1028 height 492
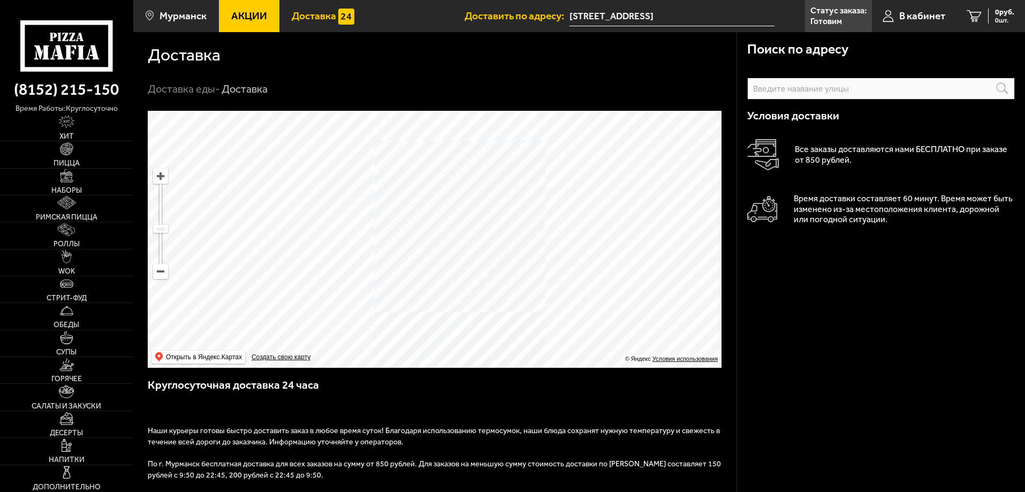
click at [185, 61] on h1 "Доставка" at bounding box center [184, 55] width 73 height 17
click at [919, 18] on span "В кабинет" at bounding box center [923, 16] width 46 height 10
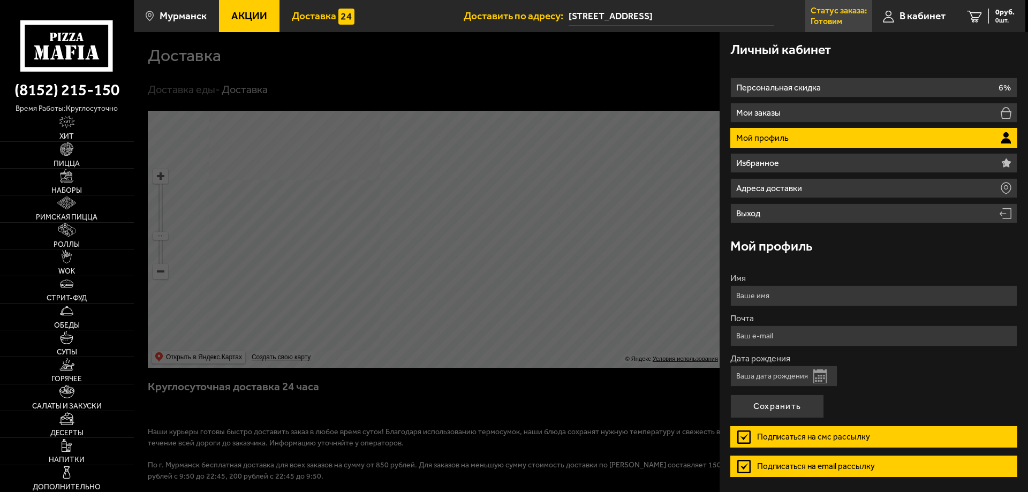
click at [844, 7] on p "Статус заказа:" at bounding box center [839, 10] width 56 height 9
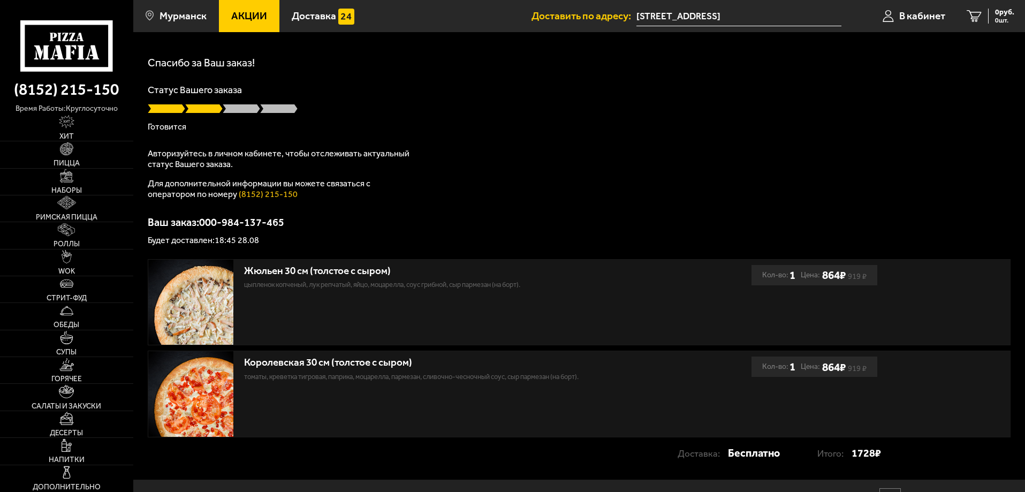
scroll to position [88, 0]
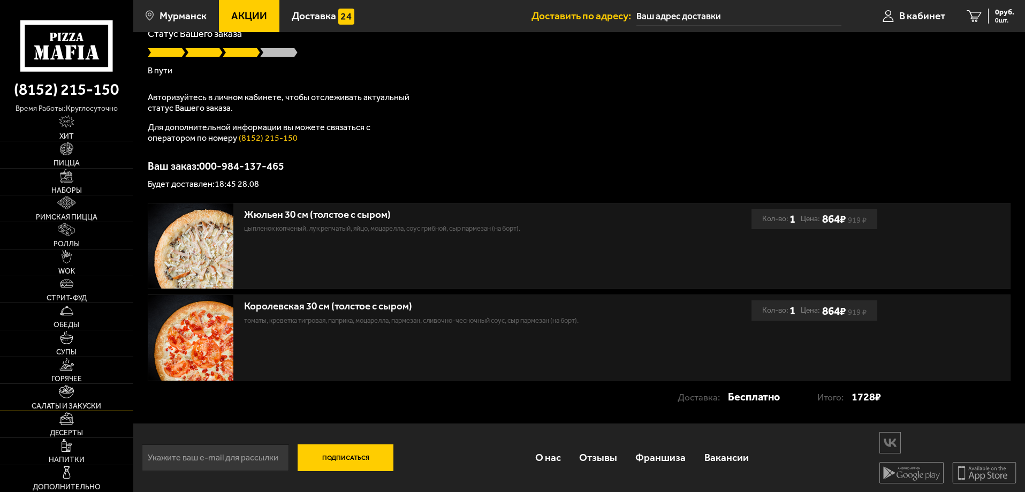
scroll to position [88, 0]
